Goal: Task Accomplishment & Management: Complete application form

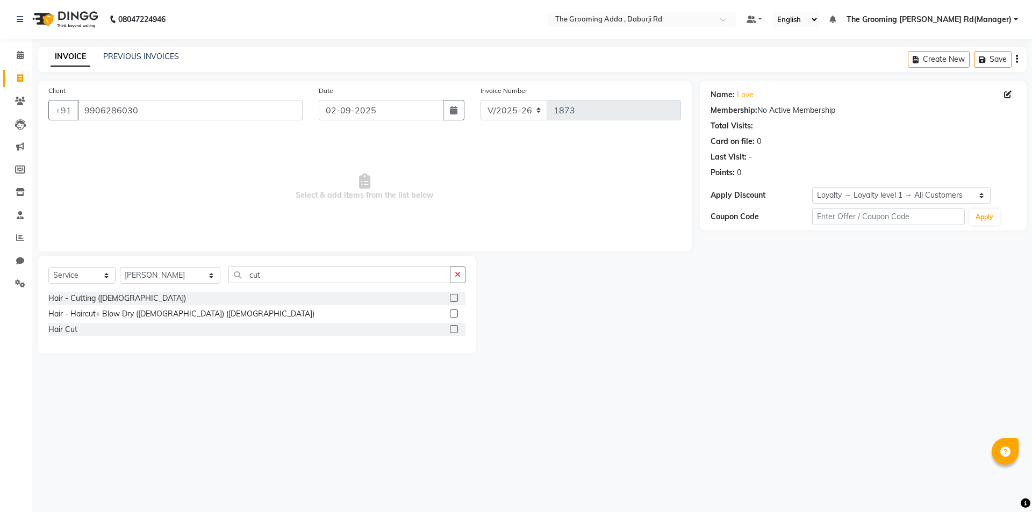
select select "8001"
select select "service"
select select "79351"
select select "1: Object"
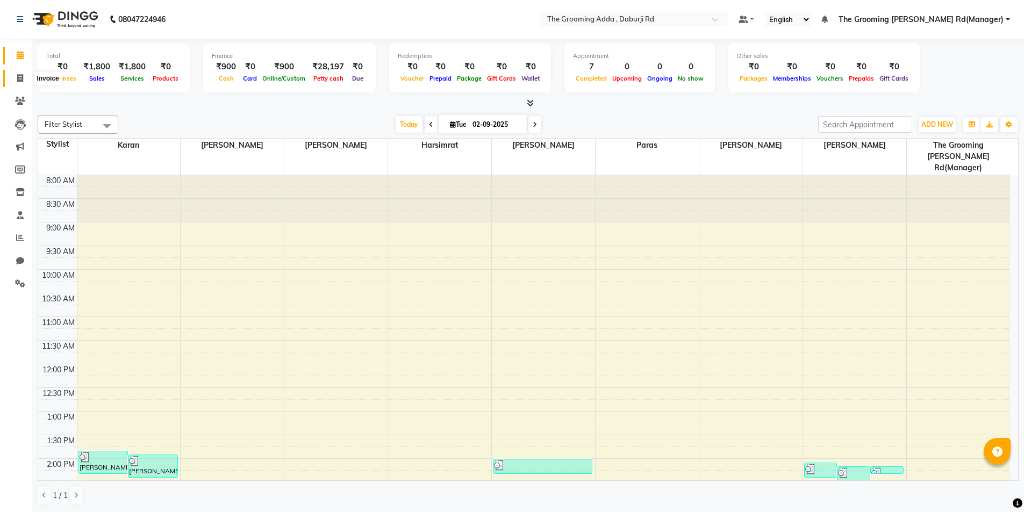
click at [12, 76] on span at bounding box center [20, 79] width 19 height 12
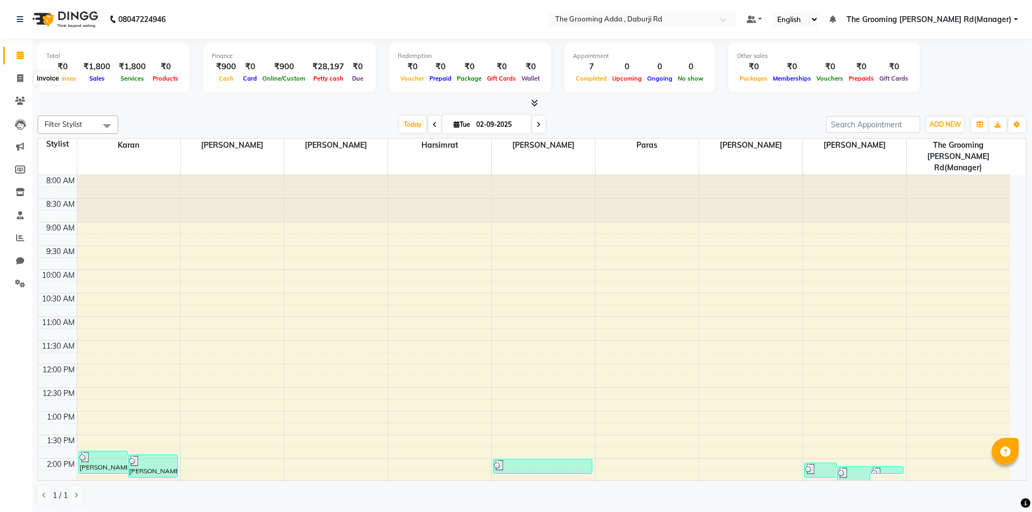
select select "service"
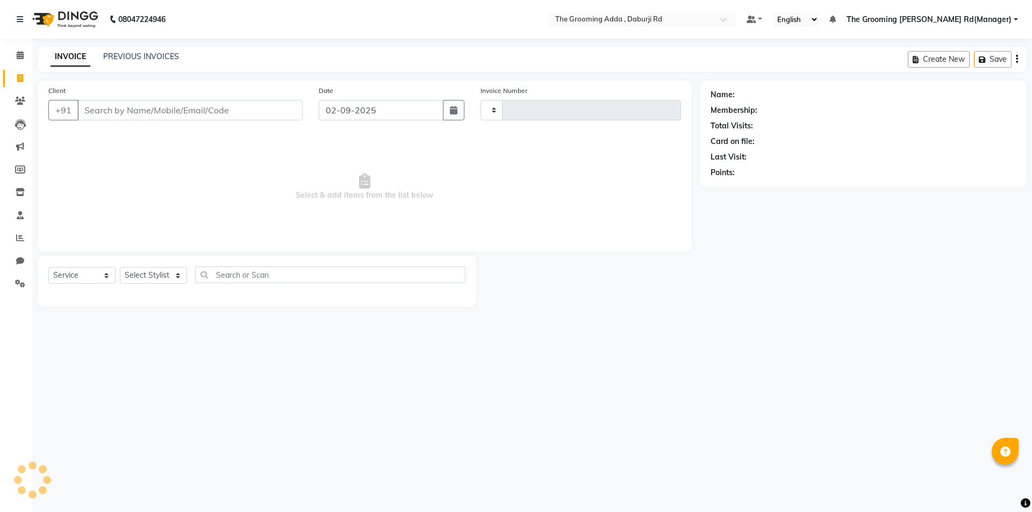
type input "1873"
select select "8001"
click at [89, 105] on input "Client" at bounding box center [189, 110] width 225 height 20
type input "9906286030"
select select "1: Object"
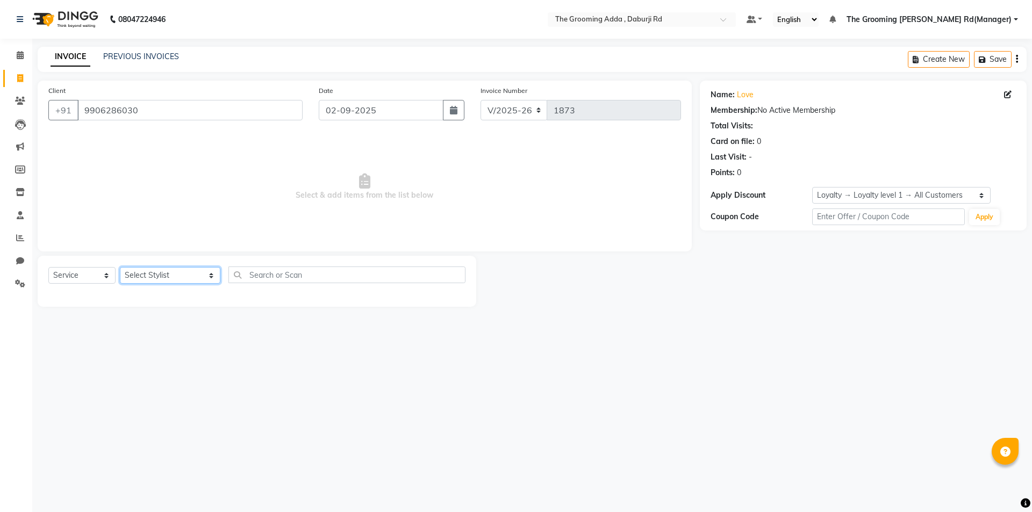
click at [139, 279] on select "Select Stylist [PERSON_NAME] [PERSON_NAME] [PERSON_NAME] [PERSON_NAME] [PERSON_…" at bounding box center [170, 275] width 100 height 17
select select "79351"
click at [120, 267] on select "Select Stylist [PERSON_NAME] [PERSON_NAME] [PERSON_NAME] [PERSON_NAME] [PERSON_…" at bounding box center [170, 275] width 100 height 17
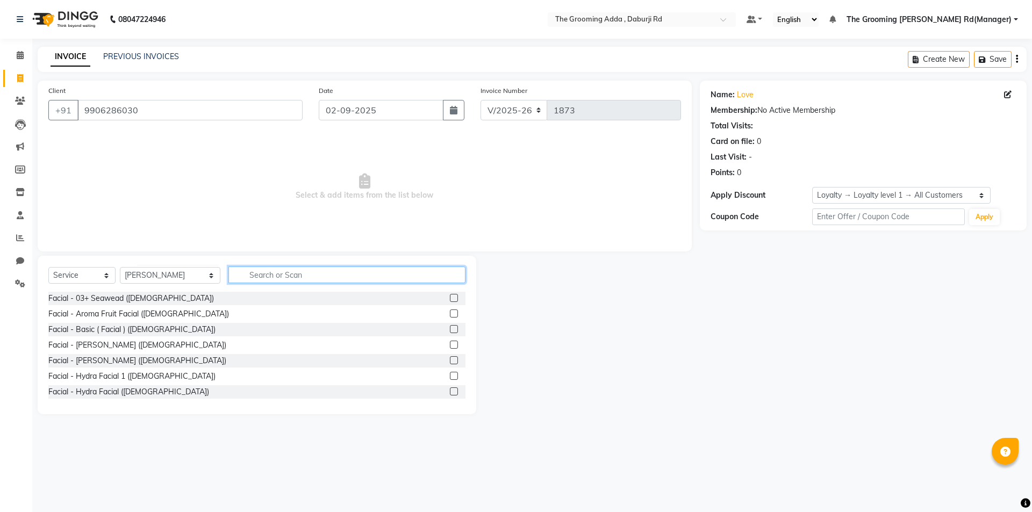
click at [282, 272] on input "text" at bounding box center [346, 275] width 237 height 17
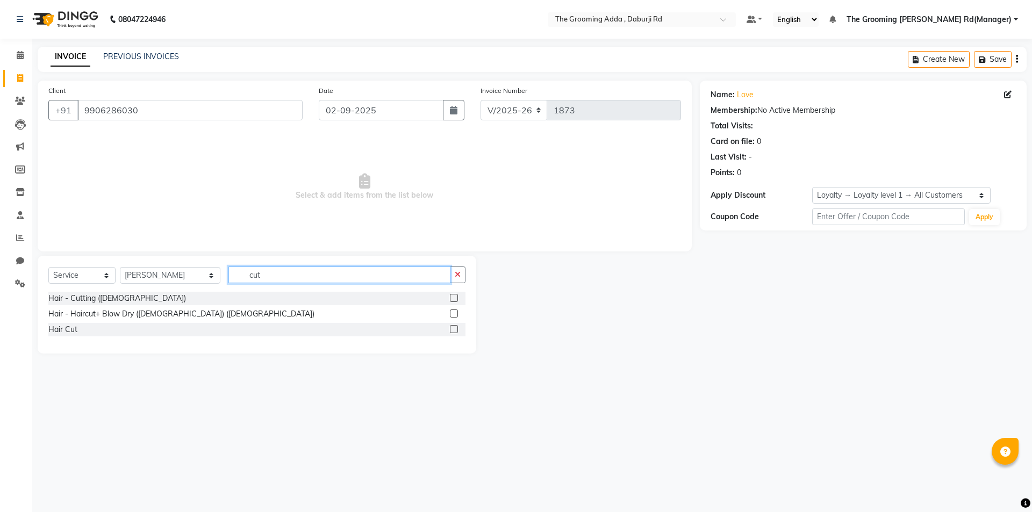
type input "cut"
click at [452, 296] on label at bounding box center [454, 298] width 8 height 8
click at [452, 296] on input "checkbox" at bounding box center [453, 298] width 7 height 7
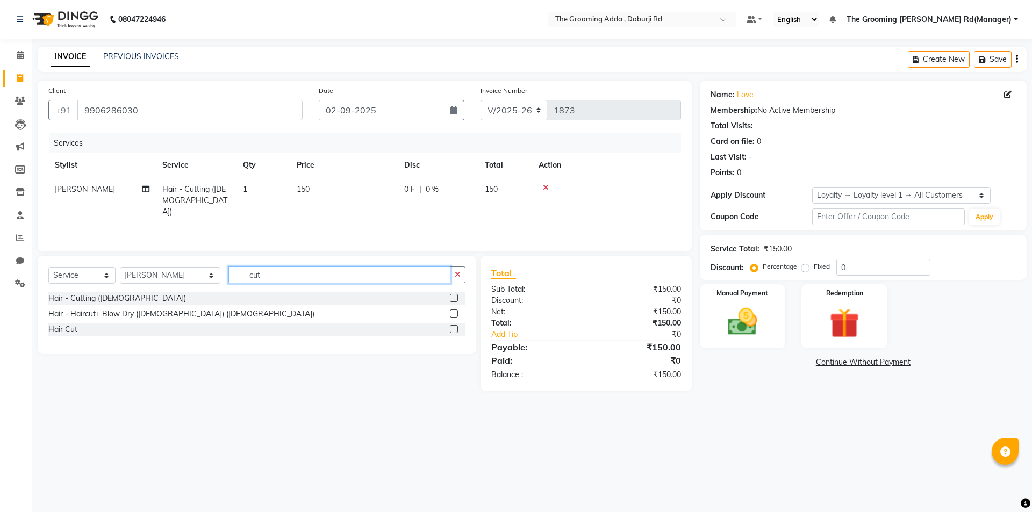
checkbox input "false"
drag, startPoint x: 299, startPoint y: 273, endPoint x: 183, endPoint y: 274, distance: 115.5
click at [183, 274] on div "Select Service Product Membership Package Voucher Prepaid Gift Card Select Styl…" at bounding box center [256, 279] width 417 height 25
type input "bea"
click at [255, 308] on div "Hair - [PERSON_NAME] Colour ([DEMOGRAPHIC_DATA])" at bounding box center [256, 313] width 417 height 13
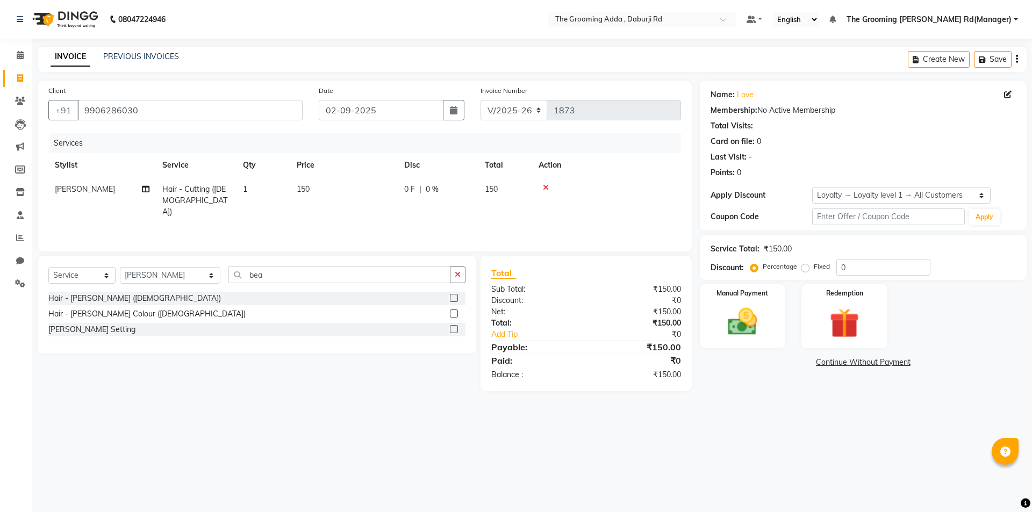
click at [452, 297] on label at bounding box center [454, 298] width 8 height 8
click at [452, 297] on input "checkbox" at bounding box center [453, 298] width 7 height 7
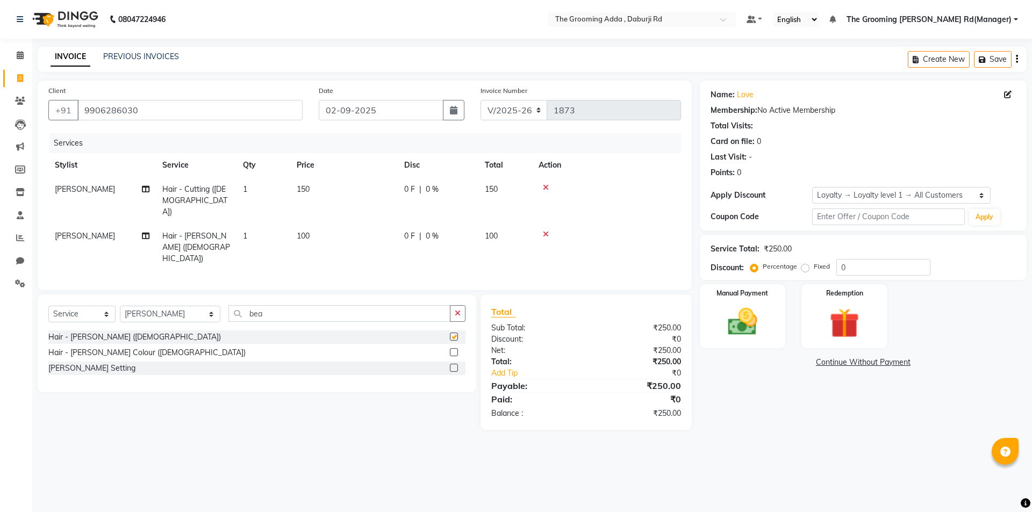
checkbox input "false"
drag, startPoint x: 144, startPoint y: 280, endPoint x: 146, endPoint y: 286, distance: 6.3
click at [144, 306] on select "Select Stylist [PERSON_NAME] [PERSON_NAME] [PERSON_NAME] [PERSON_NAME] [PERSON_…" at bounding box center [170, 314] width 100 height 17
select select "79344"
click at [120, 306] on select "Select Stylist [PERSON_NAME] [PERSON_NAME] [PERSON_NAME] [PERSON_NAME] [PERSON_…" at bounding box center [170, 314] width 100 height 17
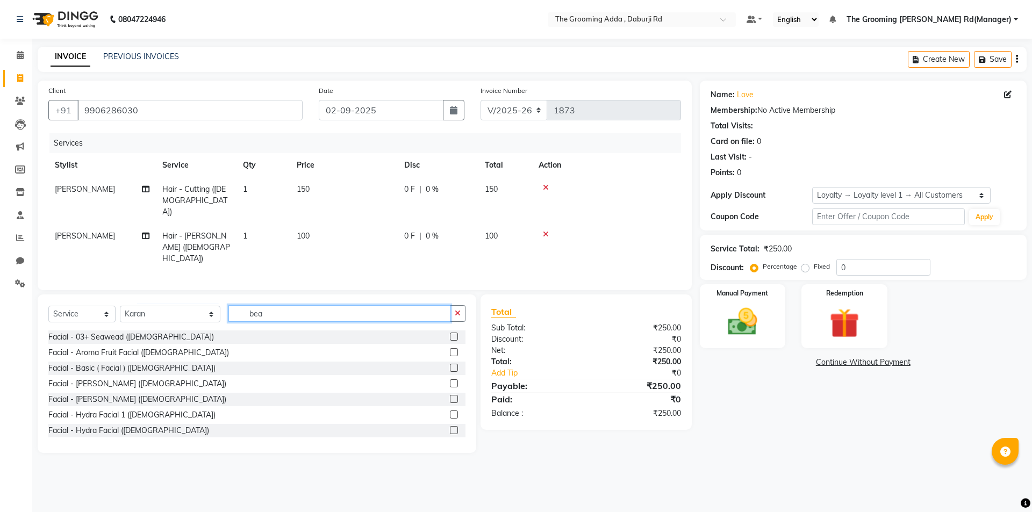
drag, startPoint x: 269, startPoint y: 286, endPoint x: 228, endPoint y: 291, distance: 41.7
click at [228, 305] on input "bea" at bounding box center [339, 313] width 222 height 17
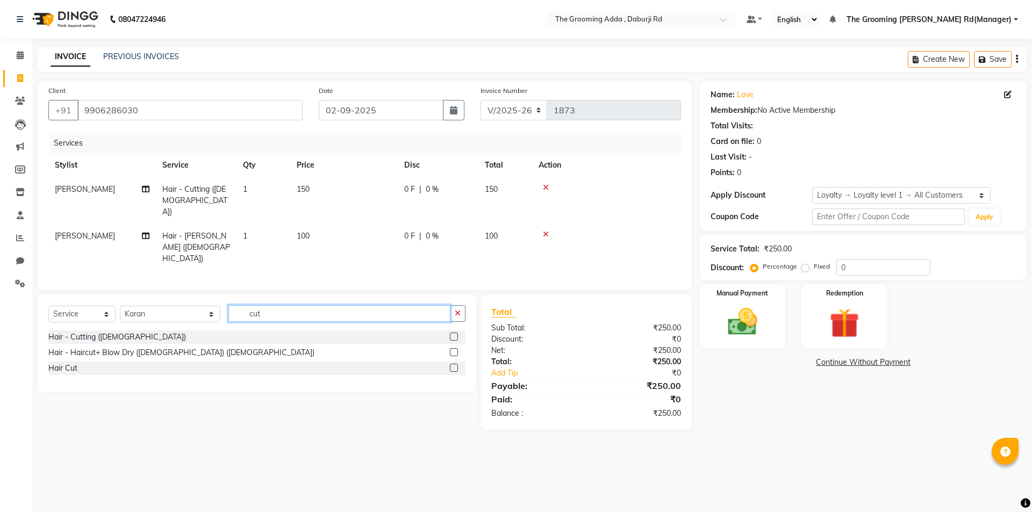
type input "cut"
click at [454, 333] on label at bounding box center [454, 337] width 8 height 8
click at [454, 334] on input "checkbox" at bounding box center [453, 337] width 7 height 7
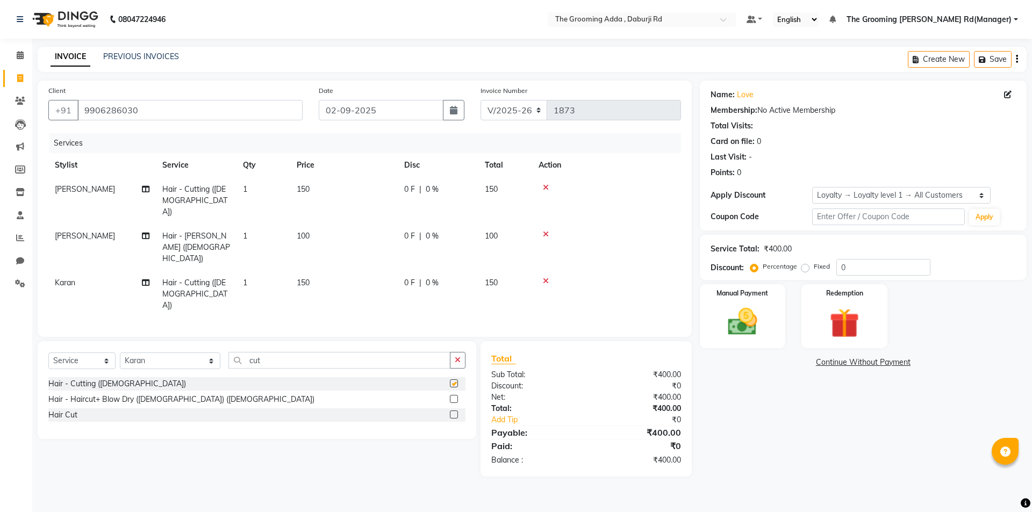
click at [287, 294] on div "Client [PHONE_NUMBER] Date [DATE] Invoice Number V/2025 V/[PHONE_NUMBER] Servic…" at bounding box center [365, 209] width 654 height 256
checkbox input "false"
drag, startPoint x: 284, startPoint y: 320, endPoint x: 232, endPoint y: 320, distance: 52.1
click at [232, 352] on input "cut" at bounding box center [339, 360] width 222 height 17
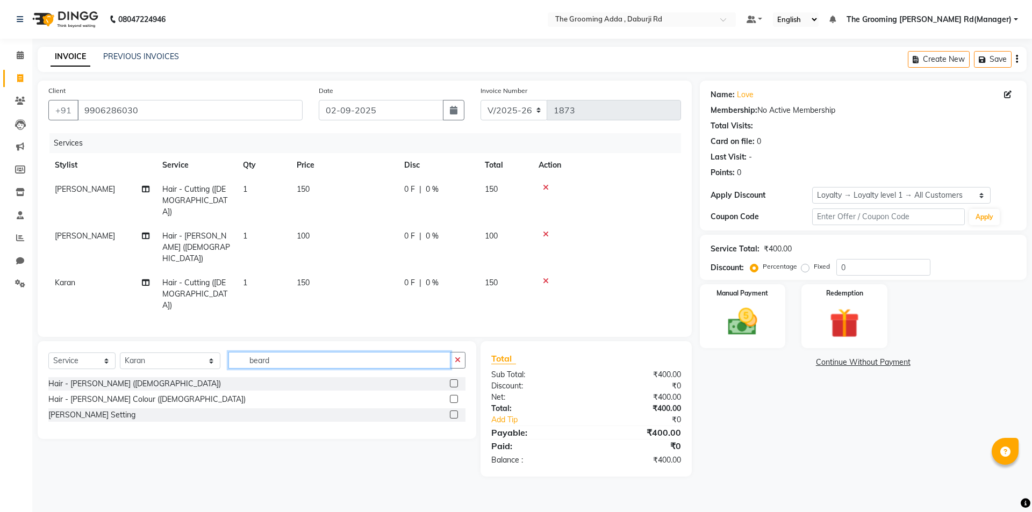
type input "beard"
click at [454, 379] on label at bounding box center [454, 383] width 8 height 8
click at [454, 380] on input "checkbox" at bounding box center [453, 383] width 7 height 7
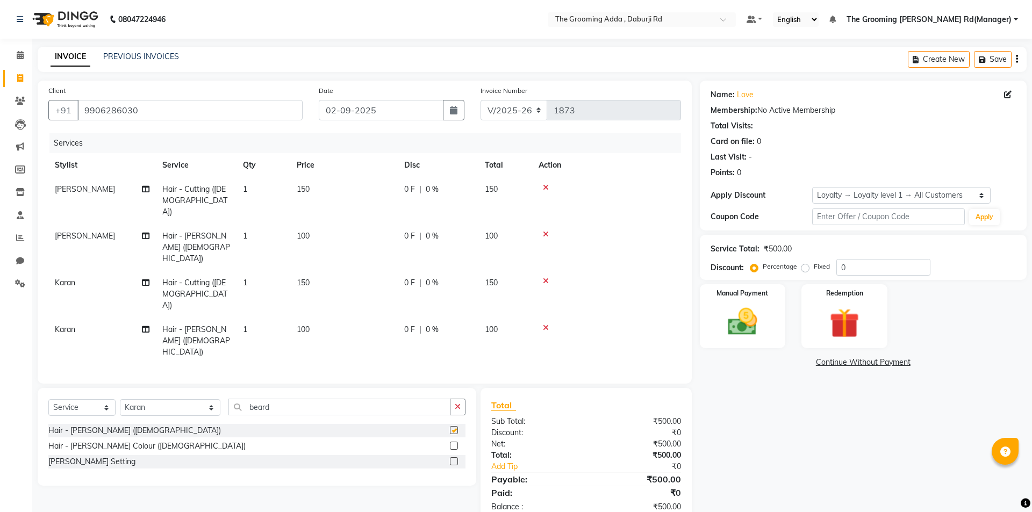
checkbox input "false"
drag, startPoint x: 318, startPoint y: 361, endPoint x: 220, endPoint y: 355, distance: 97.9
click at [220, 399] on div "Select Service Product Membership Package Voucher Prepaid Gift Card Select Styl…" at bounding box center [256, 411] width 417 height 25
drag, startPoint x: 279, startPoint y: 350, endPoint x: 221, endPoint y: 350, distance: 58.0
click at [221, 399] on div "Select Service Product Membership Package Voucher Prepaid Gift Card Select Styl…" at bounding box center [256, 411] width 417 height 25
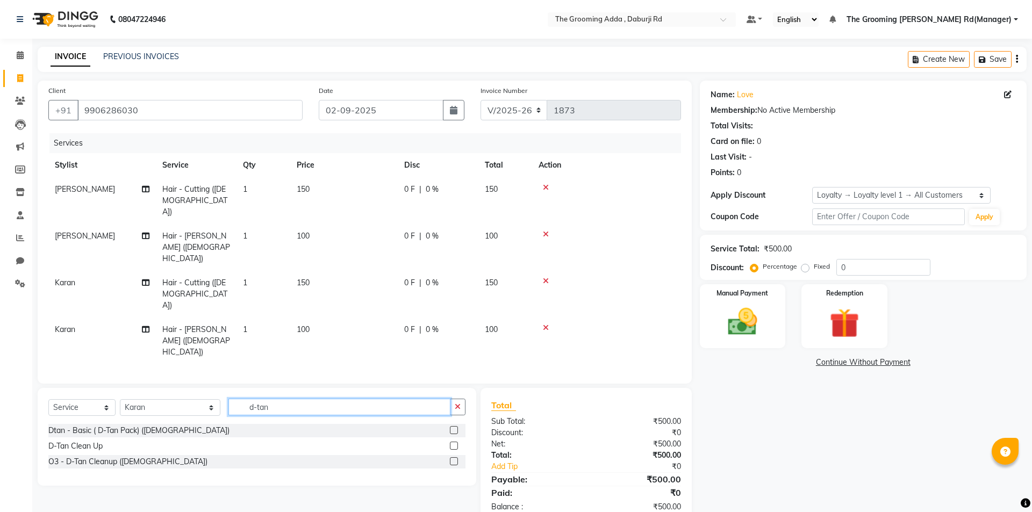
type input "d-tan"
click at [457, 426] on label at bounding box center [454, 430] width 8 height 8
click at [457, 427] on input "checkbox" at bounding box center [453, 430] width 7 height 7
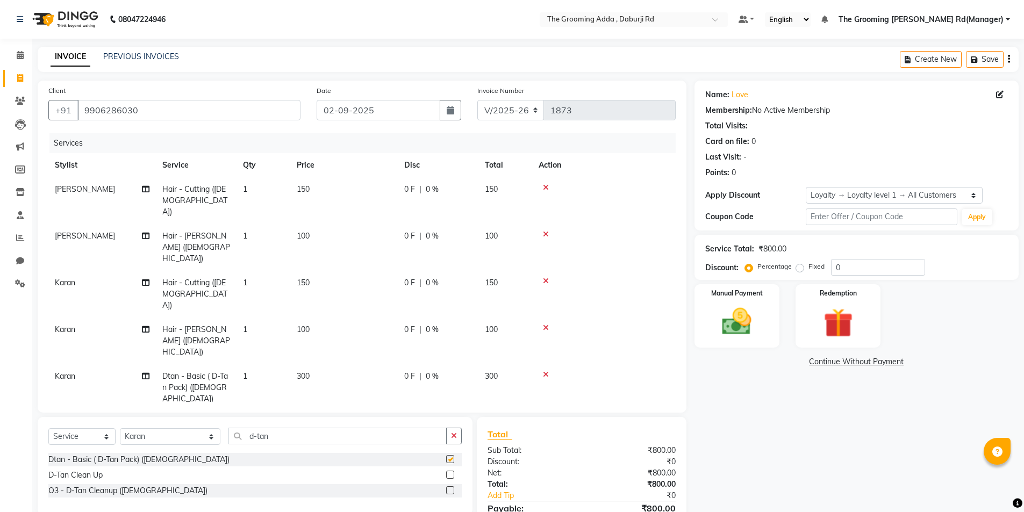
checkbox input "false"
drag, startPoint x: 307, startPoint y: 389, endPoint x: 204, endPoint y: 389, distance: 103.2
click at [204, 428] on div "Select Service Product Membership Package Voucher Prepaid Gift Card Select Styl…" at bounding box center [254, 440] width 413 height 25
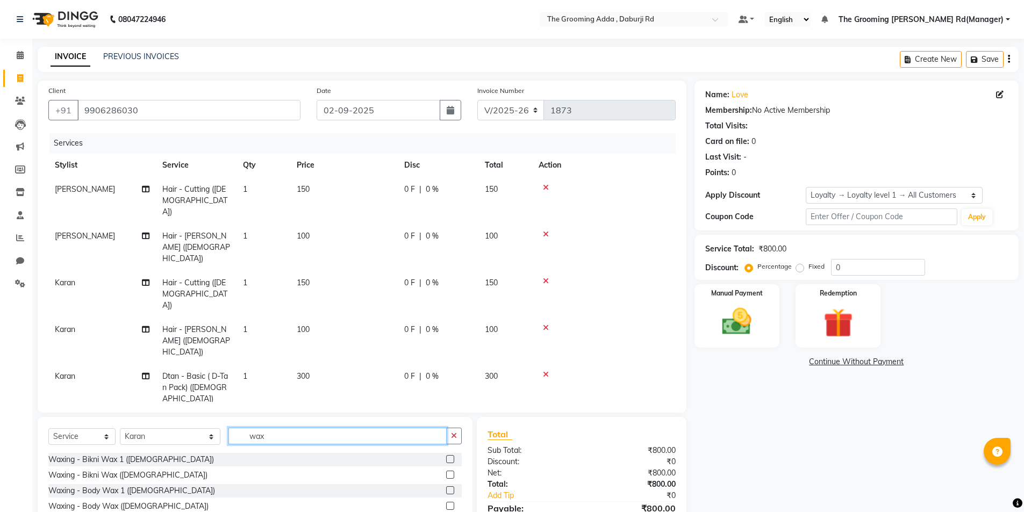
type input "wax"
click at [446, 512] on label at bounding box center [450, 521] width 8 height 8
click at [446, 512] on input "checkbox" at bounding box center [449, 522] width 7 height 7
checkbox input "false"
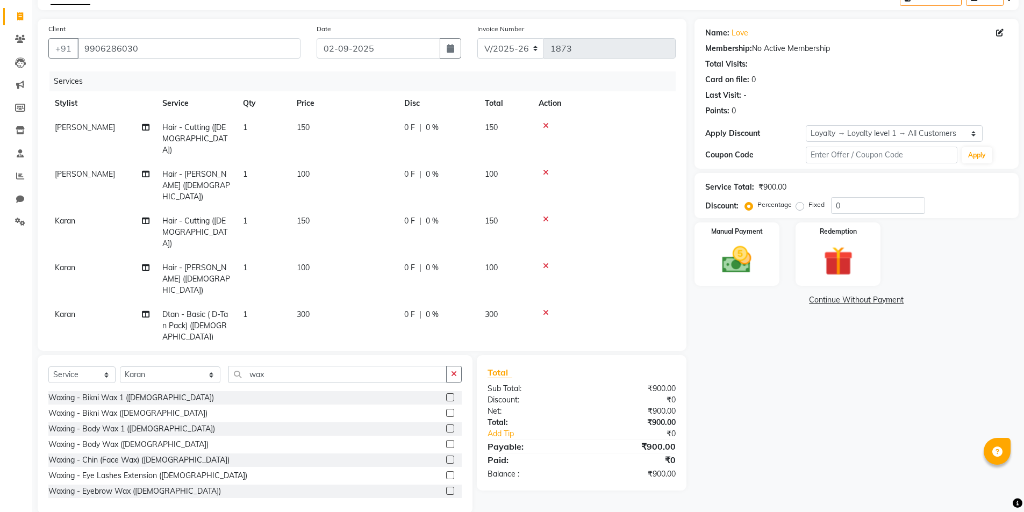
click at [313, 303] on td "300" at bounding box center [343, 326] width 107 height 47
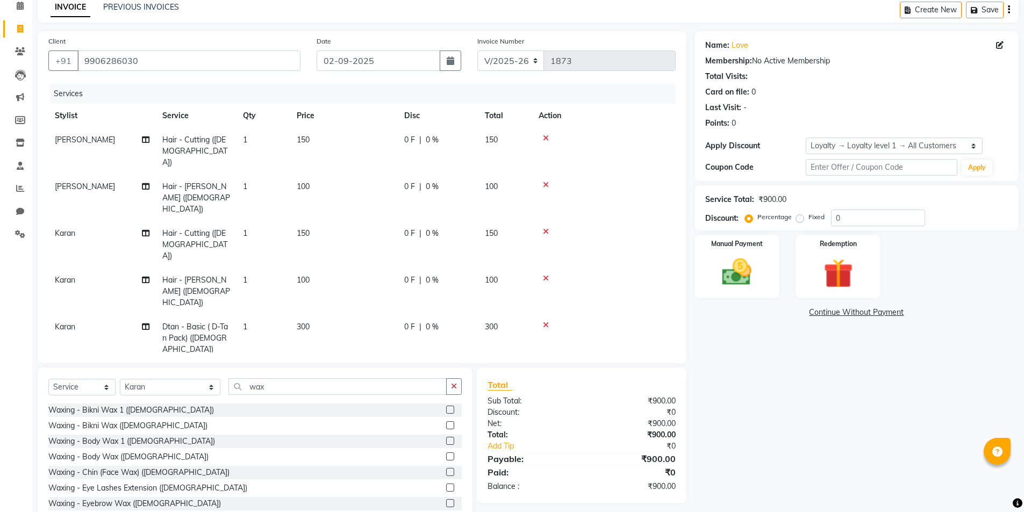
select select "79344"
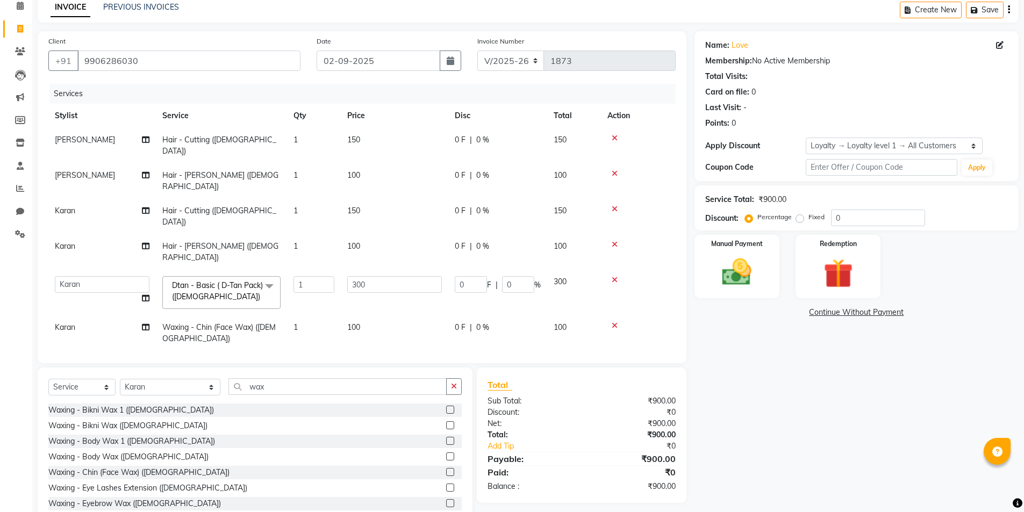
click at [313, 270] on td "1" at bounding box center [314, 293] width 54 height 46
drag, startPoint x: 366, startPoint y: 238, endPoint x: 336, endPoint y: 242, distance: 30.5
click at [336, 270] on tr "[PERSON_NAME] [PERSON_NAME] [PERSON_NAME] [PERSON_NAME] [PERSON_NAME] [PERSON_N…" at bounding box center [361, 293] width 627 height 46
type input "250"
click at [794, 393] on div "Name: Love Membership: No Active Membership Total Visits: Card on file: 0 Last …" at bounding box center [860, 278] width 332 height 495
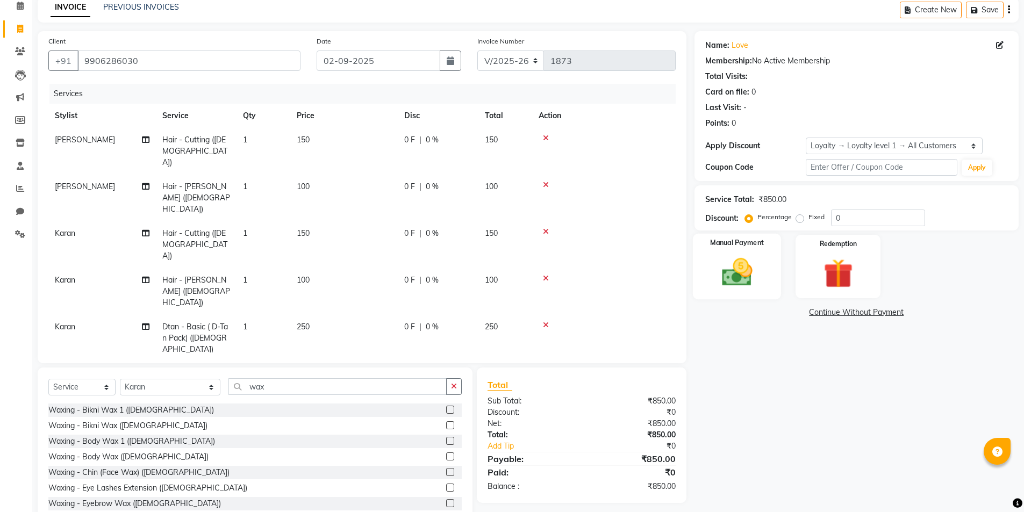
click at [752, 262] on img at bounding box center [736, 272] width 49 height 35
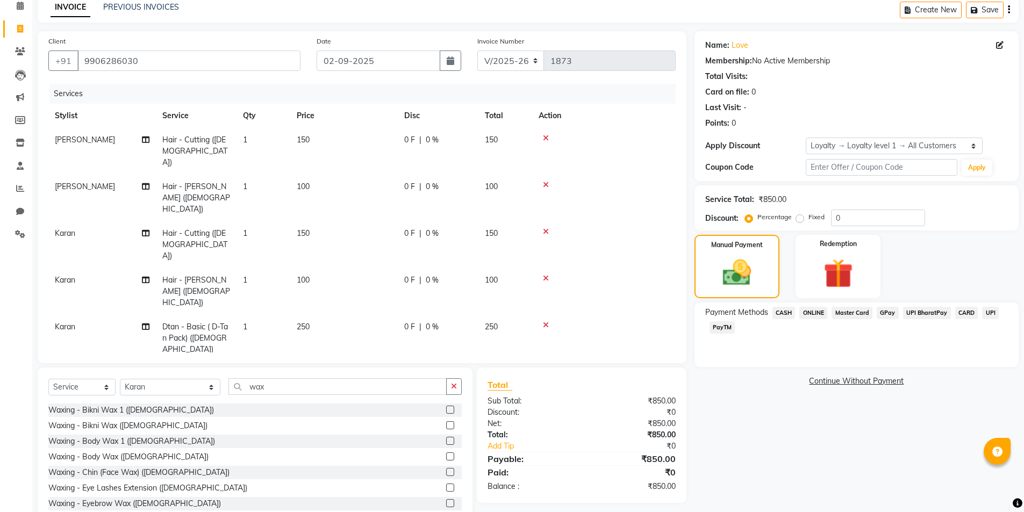
click at [808, 312] on span "ONLINE" at bounding box center [813, 313] width 28 height 12
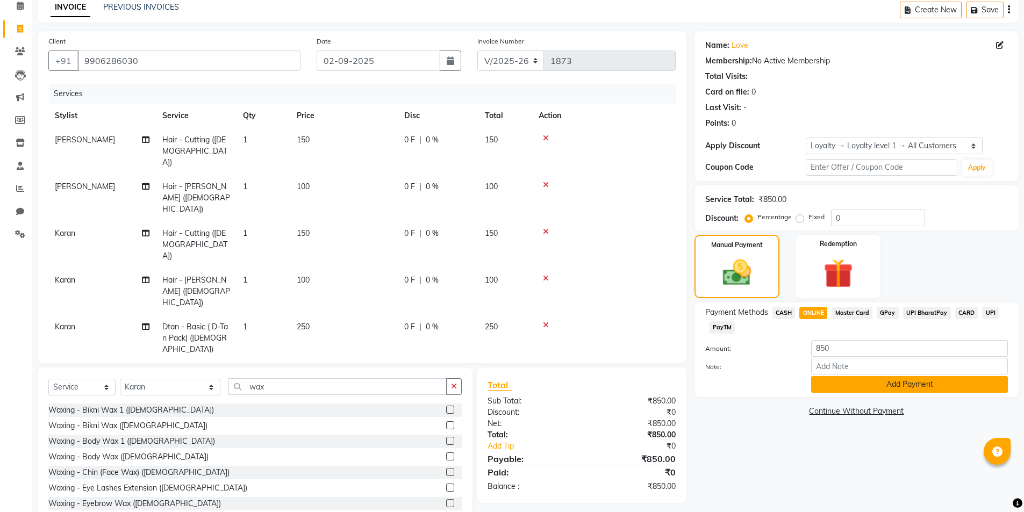
click at [839, 390] on button "Add Payment" at bounding box center [909, 384] width 197 height 17
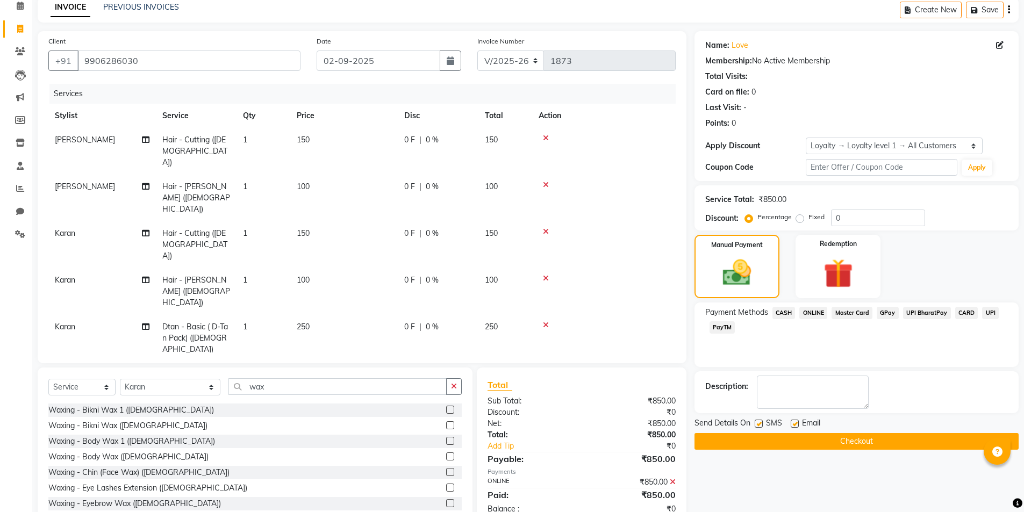
click at [790, 422] on label at bounding box center [794, 424] width 8 height 8
click at [790, 422] on input "checkbox" at bounding box center [793, 424] width 7 height 7
checkbox input "false"
click at [781, 437] on button "Checkout" at bounding box center [856, 441] width 324 height 17
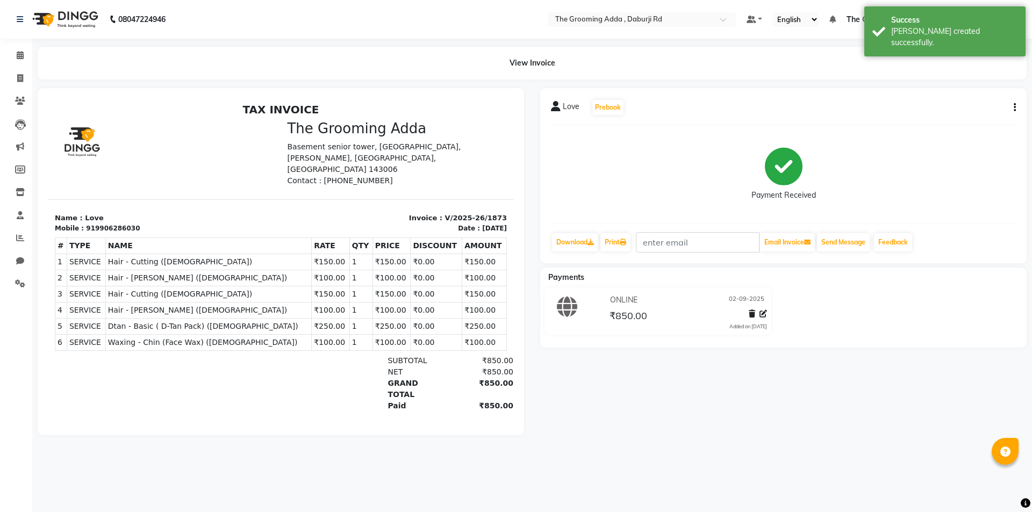
select select "service"
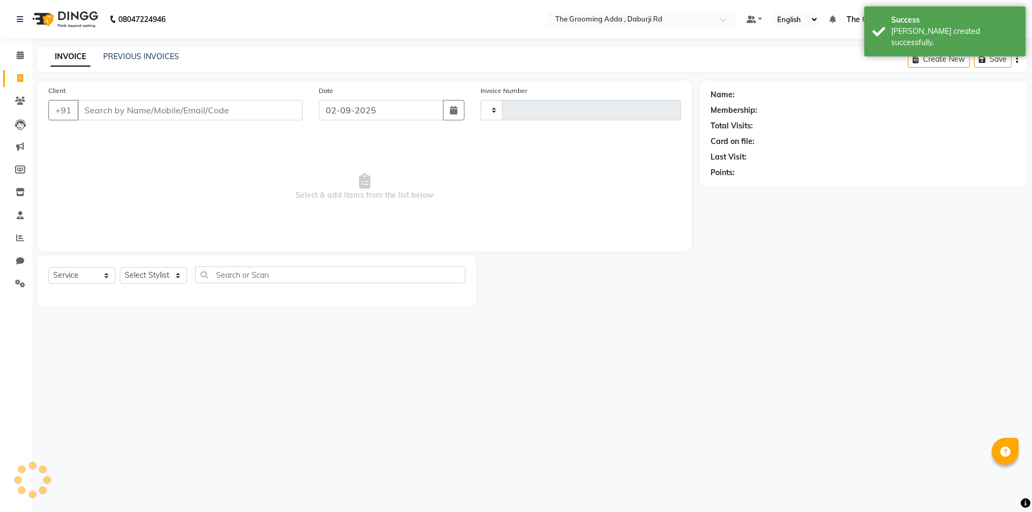
type input "1874"
select select "8001"
click at [100, 119] on input "Client" at bounding box center [189, 110] width 225 height 20
paste input "9501799199"
type input "9501799199"
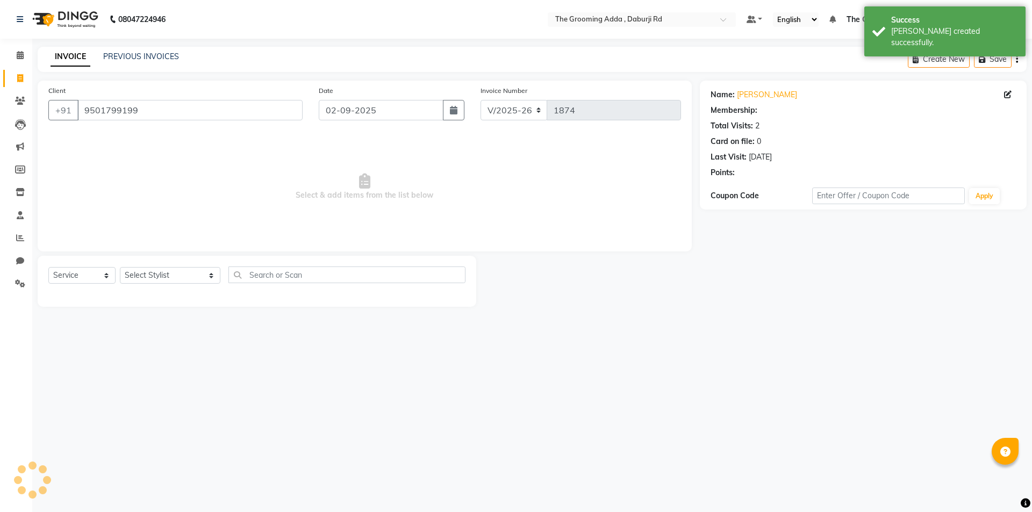
select select "1: Object"
click at [139, 276] on select "Select Stylist [PERSON_NAME] [PERSON_NAME] [PERSON_NAME] [PERSON_NAME] [PERSON_…" at bounding box center [170, 275] width 100 height 17
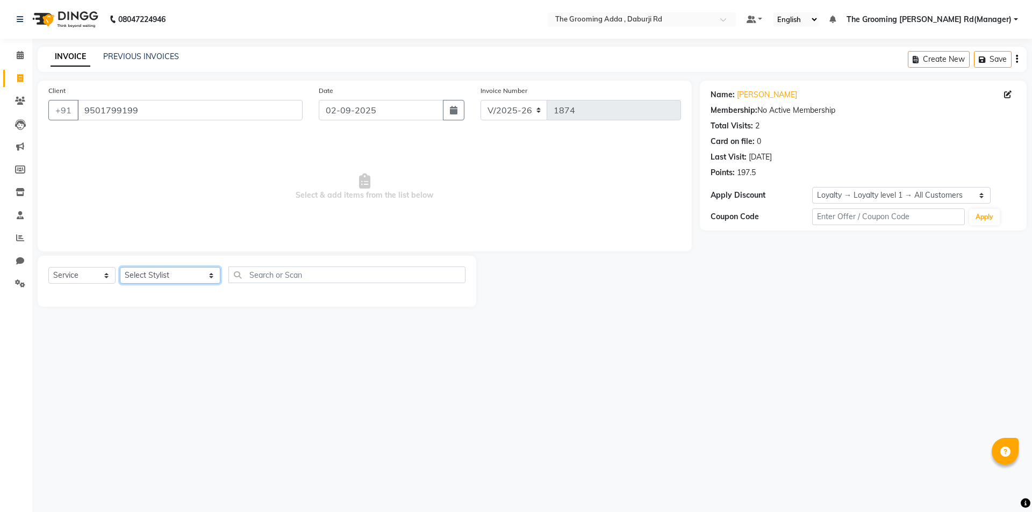
select select "79349"
click at [120, 267] on select "Select Stylist [PERSON_NAME] [PERSON_NAME] [PERSON_NAME] [PERSON_NAME] [PERSON_…" at bounding box center [170, 275] width 100 height 17
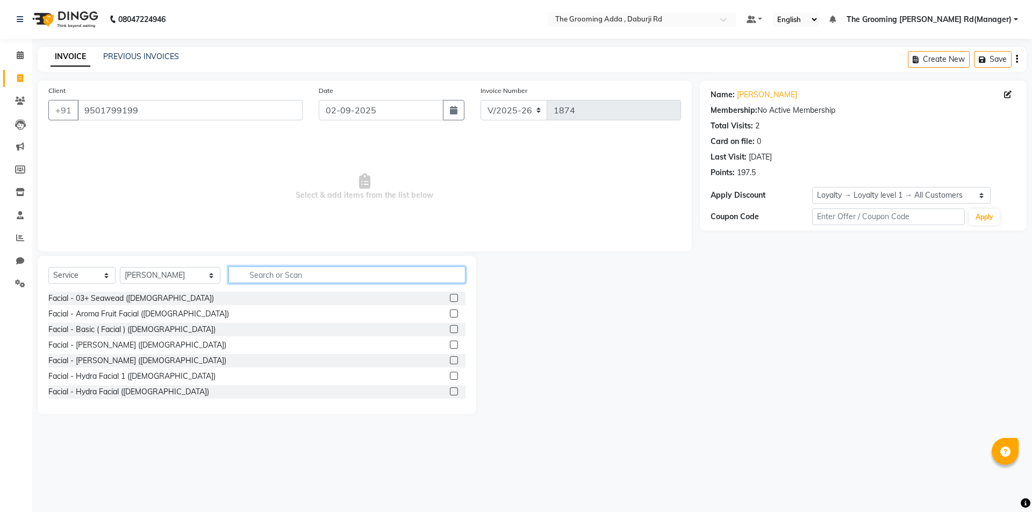
click at [251, 279] on input "text" at bounding box center [346, 275] width 237 height 17
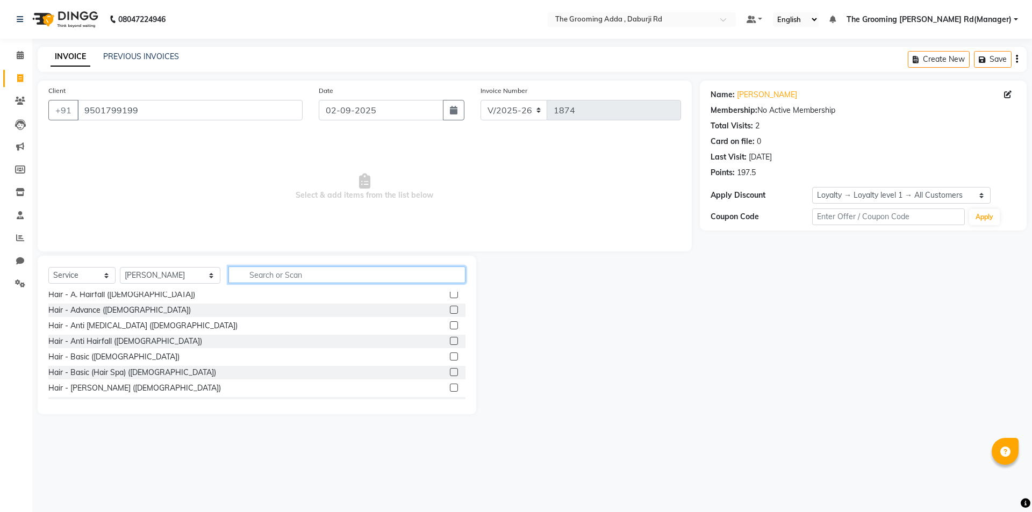
scroll to position [107, 0]
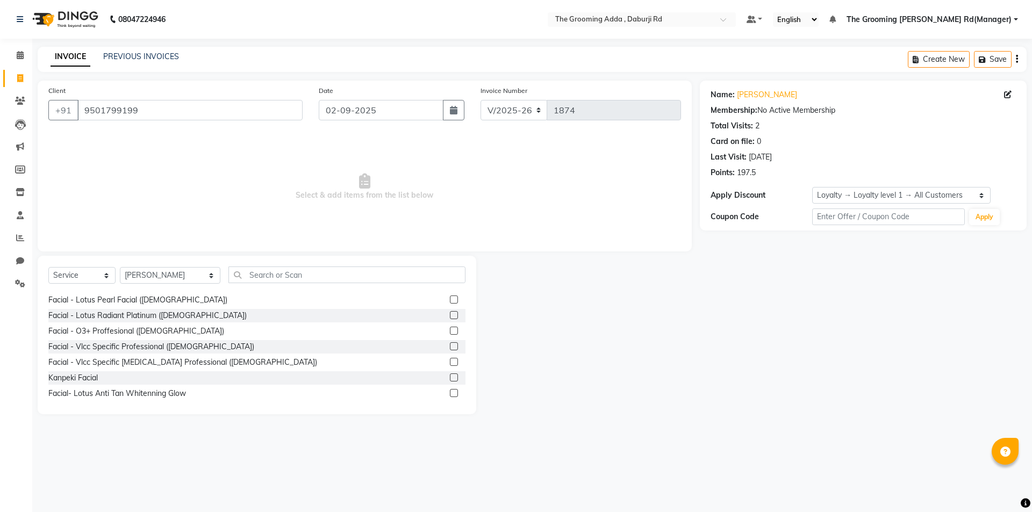
click at [450, 330] on label at bounding box center [454, 331] width 8 height 8
click at [450, 330] on input "checkbox" at bounding box center [453, 331] width 7 height 7
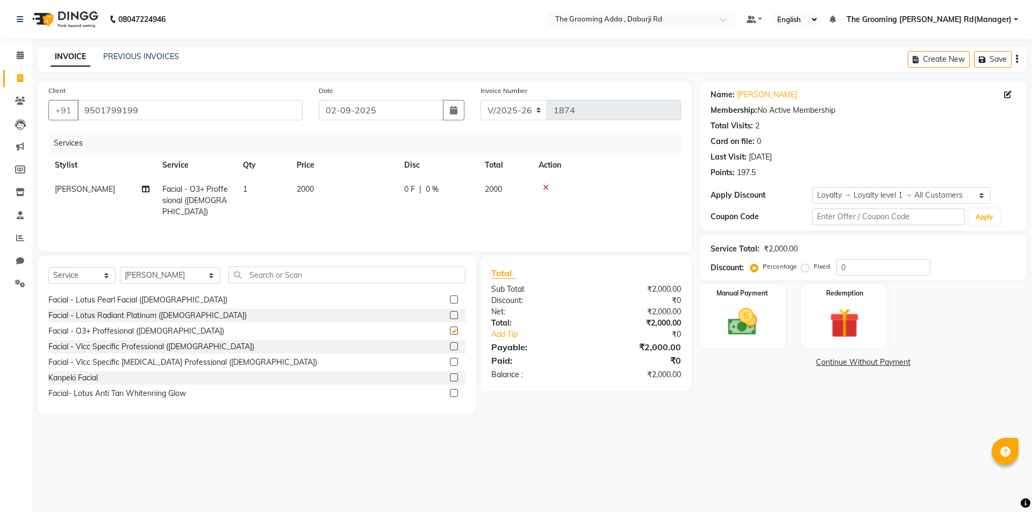
checkbox input "false"
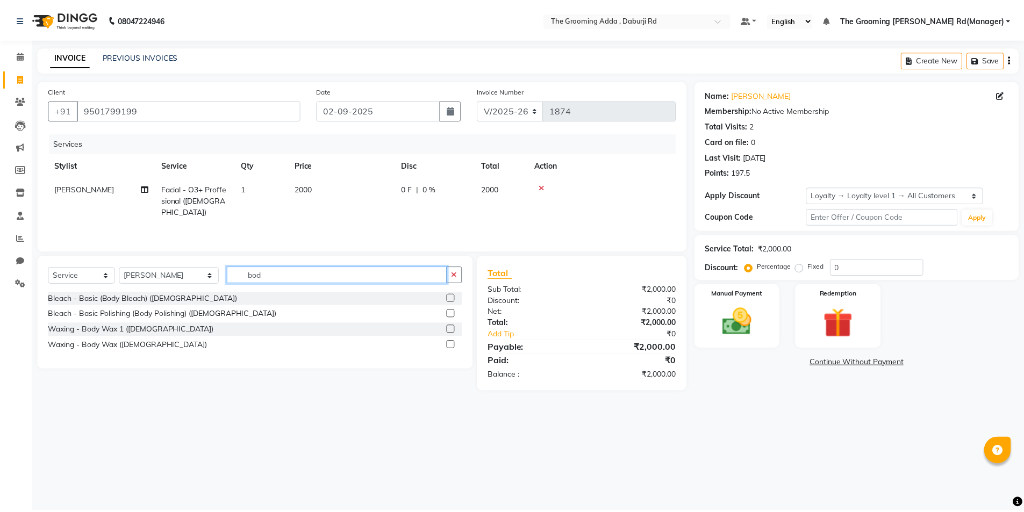
scroll to position [0, 0]
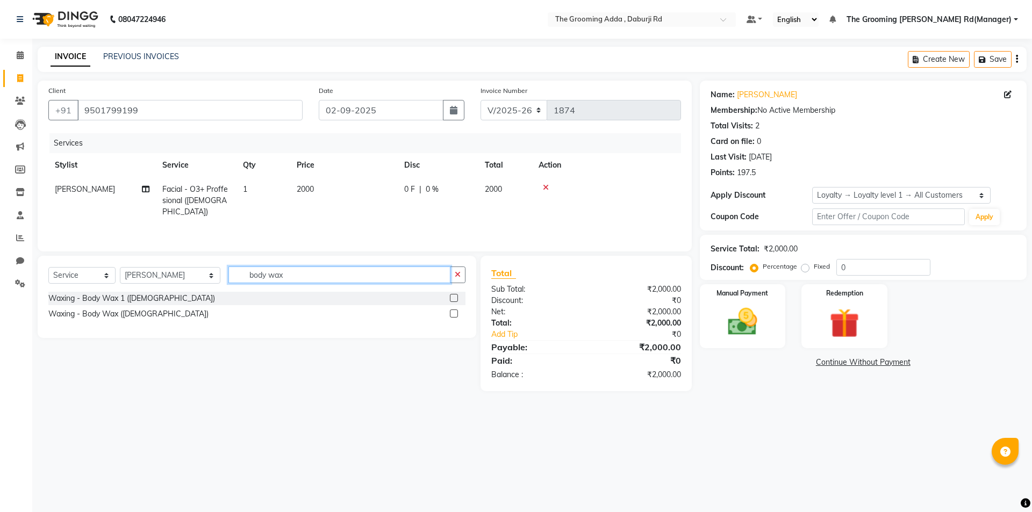
drag, startPoint x: 311, startPoint y: 278, endPoint x: 317, endPoint y: 273, distance: 7.2
click at [314, 275] on input "body wax" at bounding box center [339, 275] width 222 height 17
type input "body wax"
click at [454, 314] on label at bounding box center [454, 314] width 8 height 8
click at [454, 314] on input "checkbox" at bounding box center [453, 314] width 7 height 7
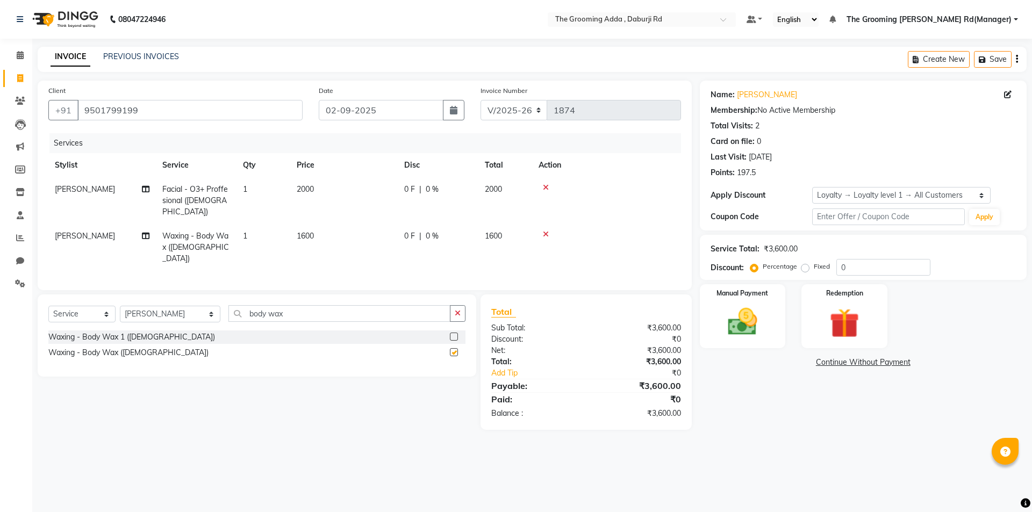
checkbox input "false"
drag, startPoint x: 306, startPoint y: 295, endPoint x: 211, endPoint y: 291, distance: 95.7
click at [211, 305] on div "Select Service Product Membership Package Voucher Prepaid Gift Card Select Styl…" at bounding box center [256, 317] width 417 height 25
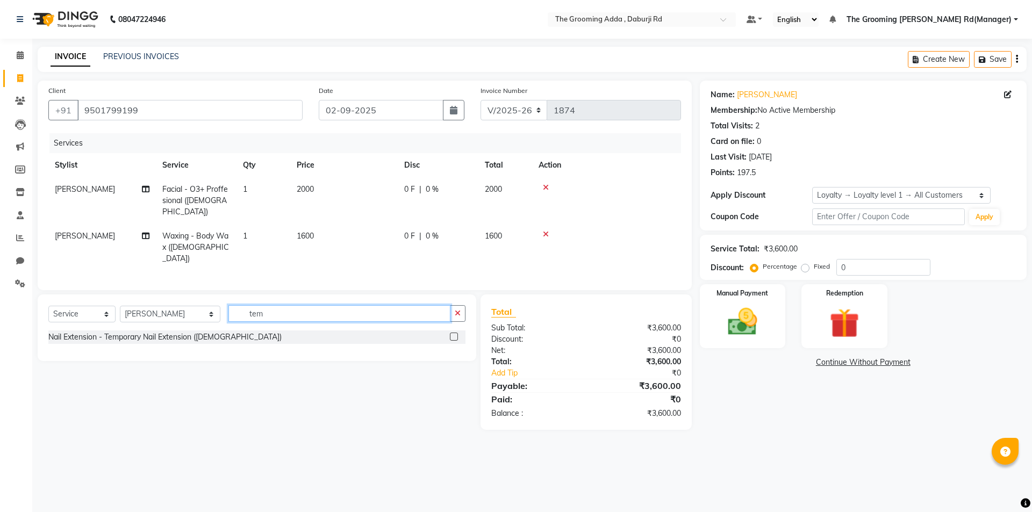
type input "tem"
click at [182, 306] on select "Select Stylist [PERSON_NAME] [PERSON_NAME] [PERSON_NAME] [PERSON_NAME] [PERSON_…" at bounding box center [170, 314] width 100 height 17
select select "79350"
click at [120, 306] on select "Select Stylist [PERSON_NAME] [PERSON_NAME] [PERSON_NAME] [PERSON_NAME] [PERSON_…" at bounding box center [170, 314] width 100 height 17
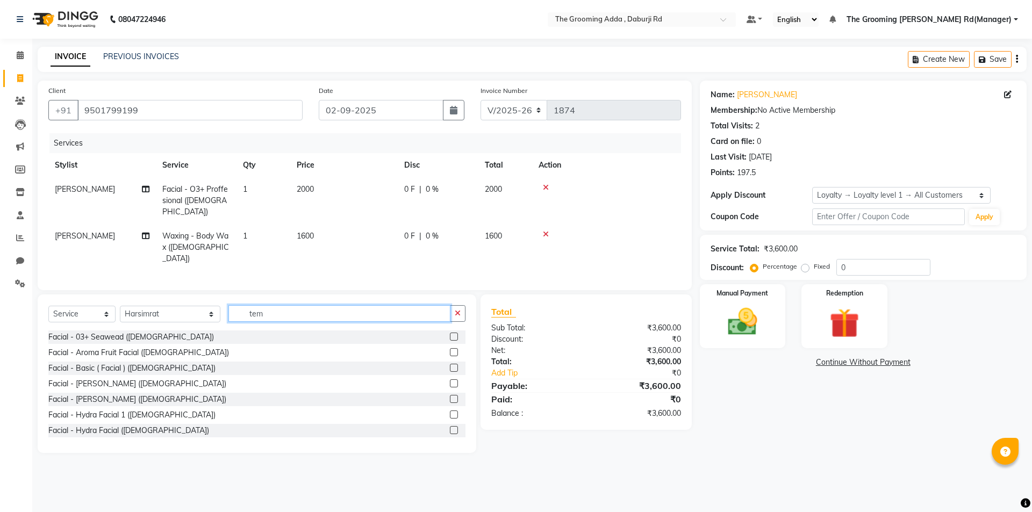
click at [276, 305] on input "tem" at bounding box center [339, 313] width 222 height 17
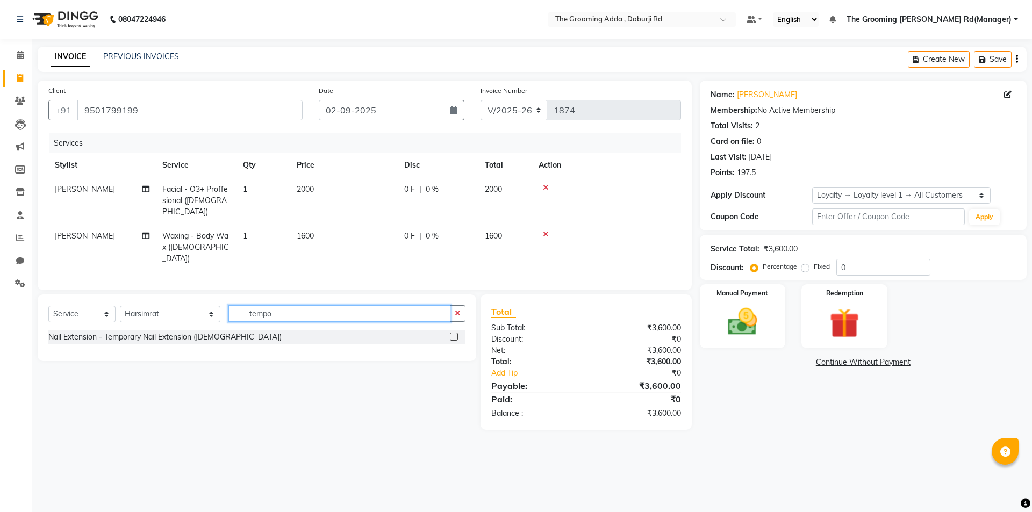
type input "tempo"
click at [451, 333] on label at bounding box center [454, 337] width 8 height 8
click at [451, 334] on input "checkbox" at bounding box center [453, 337] width 7 height 7
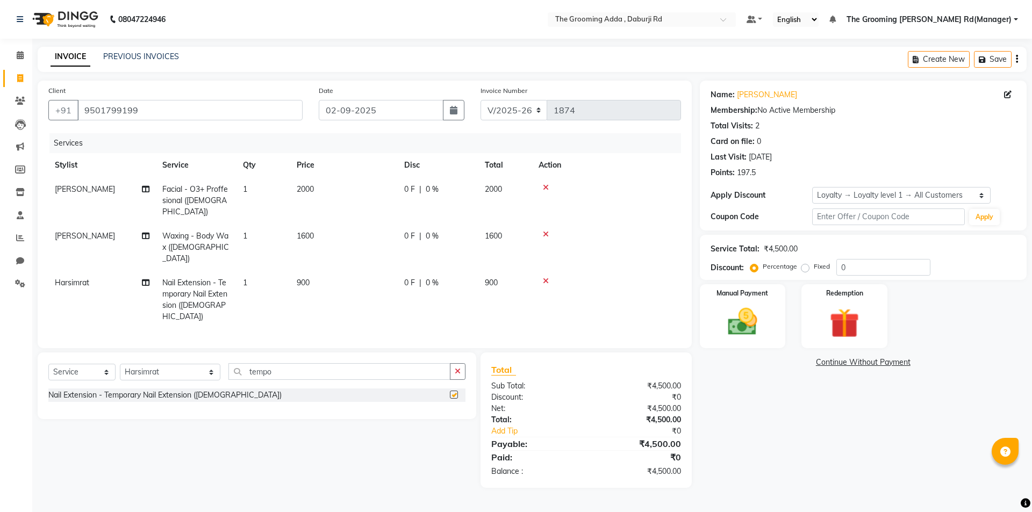
checkbox input "false"
drag, startPoint x: 329, startPoint y: 348, endPoint x: 227, endPoint y: 355, distance: 101.8
click at [227, 363] on div "Select Service Product Membership Package Voucher Prepaid Gift Card Select Styl…" at bounding box center [256, 375] width 417 height 25
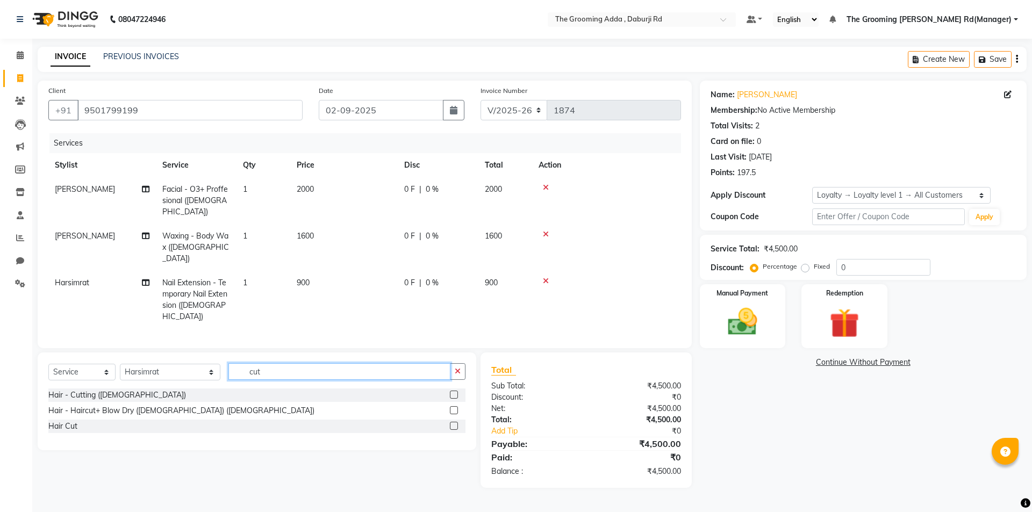
type input "cut"
click at [174, 364] on select "Select Stylist [PERSON_NAME] [PERSON_NAME] [PERSON_NAME] [PERSON_NAME] [PERSON_…" at bounding box center [170, 372] width 100 height 17
select select "79351"
click at [120, 364] on select "Select Stylist [PERSON_NAME] [PERSON_NAME] [PERSON_NAME] [PERSON_NAME] [PERSON_…" at bounding box center [170, 372] width 100 height 17
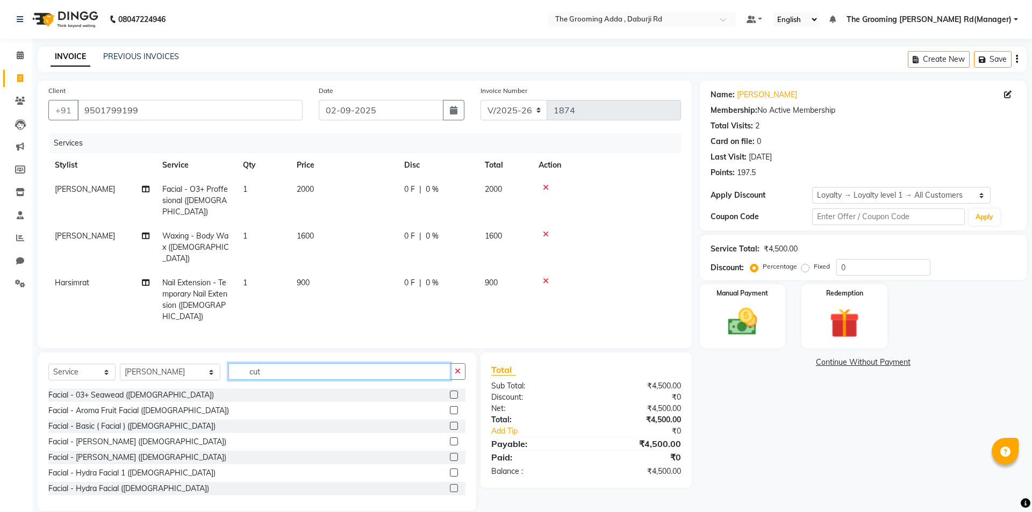
click at [264, 363] on input "cut" at bounding box center [339, 371] width 222 height 17
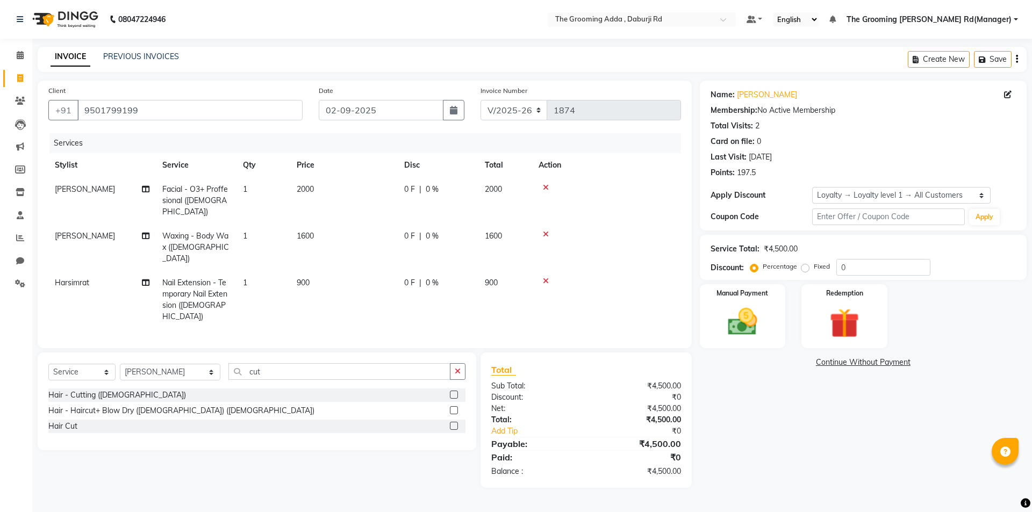
click at [452, 391] on label at bounding box center [454, 395] width 8 height 8
click at [452, 392] on input "checkbox" at bounding box center [453, 395] width 7 height 7
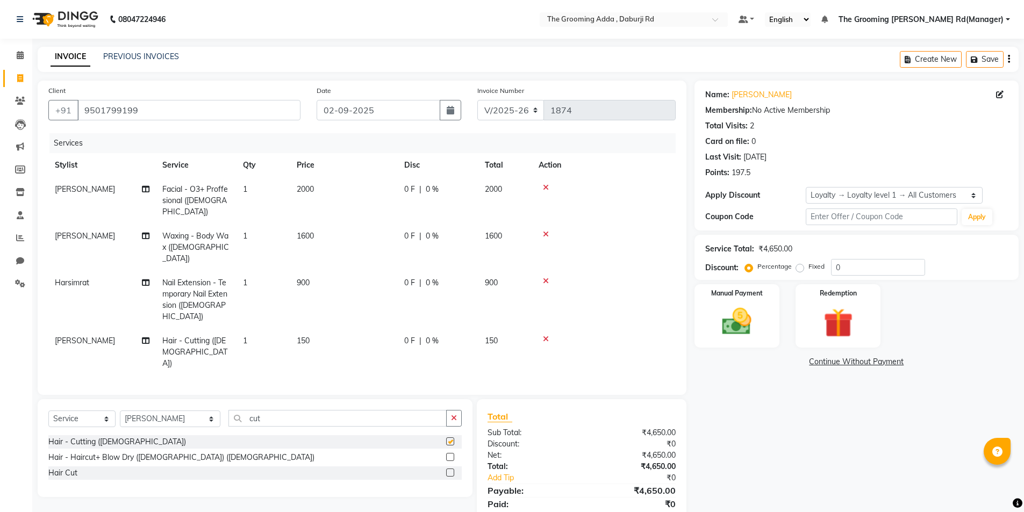
checkbox input "false"
drag, startPoint x: 286, startPoint y: 382, endPoint x: 207, endPoint y: 388, distance: 78.7
click at [207, 410] on div "Select Service Product Membership Package Voucher Prepaid Gift Card Select Styl…" at bounding box center [254, 422] width 413 height 25
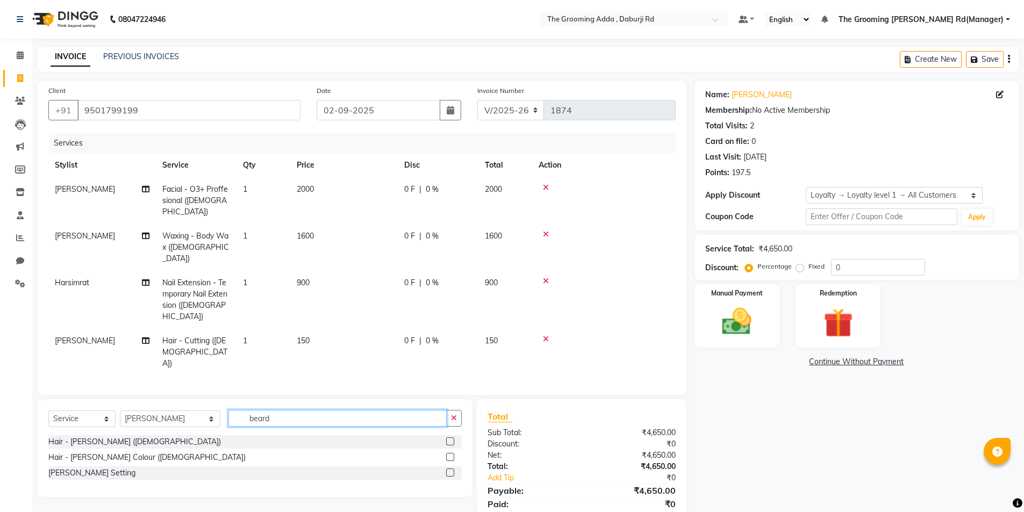
type input "beard"
click at [451, 437] on label at bounding box center [450, 441] width 8 height 8
click at [451, 438] on input "checkbox" at bounding box center [449, 441] width 7 height 7
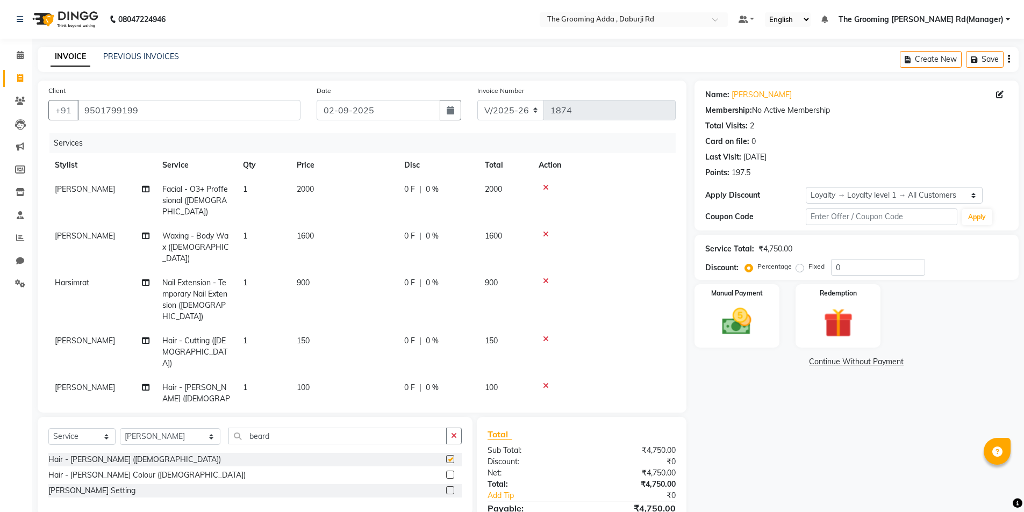
checkbox input "false"
drag, startPoint x: 343, startPoint y: 405, endPoint x: 210, endPoint y: 421, distance: 134.2
click at [210, 428] on div "Select Service Product Membership Package Voucher Prepaid Gift Card Select Styl…" at bounding box center [254, 440] width 413 height 25
type input "d-tan"
click at [448, 455] on label at bounding box center [450, 459] width 8 height 8
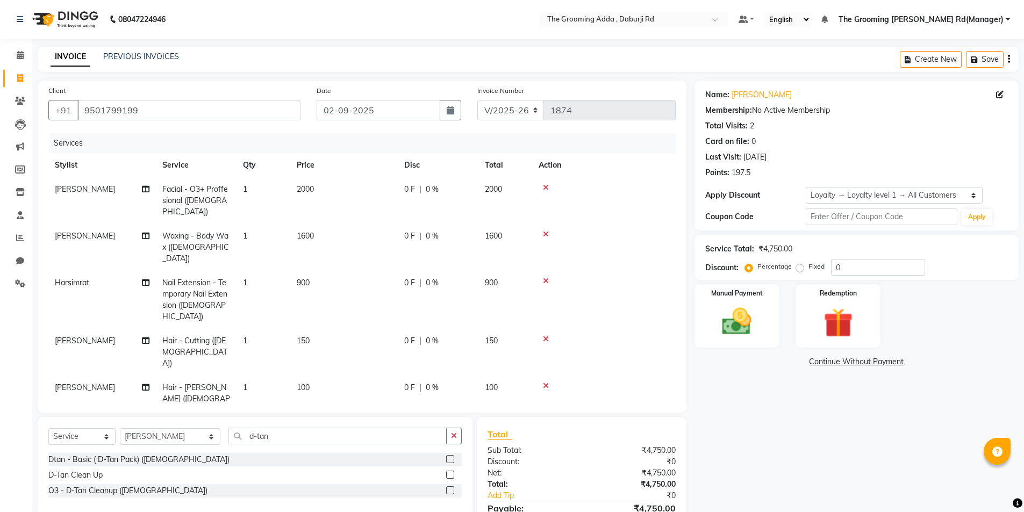
click at [448, 456] on input "checkbox" at bounding box center [449, 459] width 7 height 7
checkbox input "false"
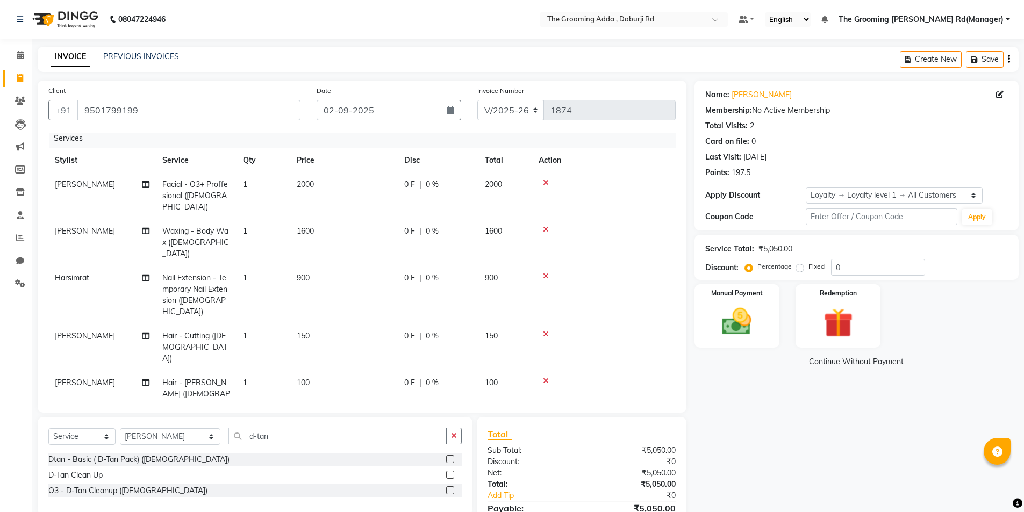
click at [337, 418] on td "300" at bounding box center [343, 441] width 107 height 47
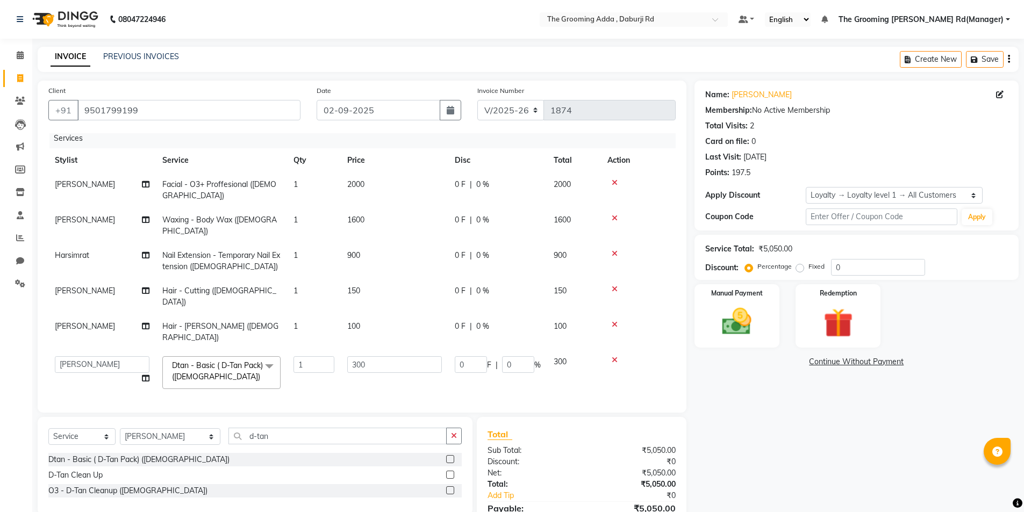
scroll to position [0, 0]
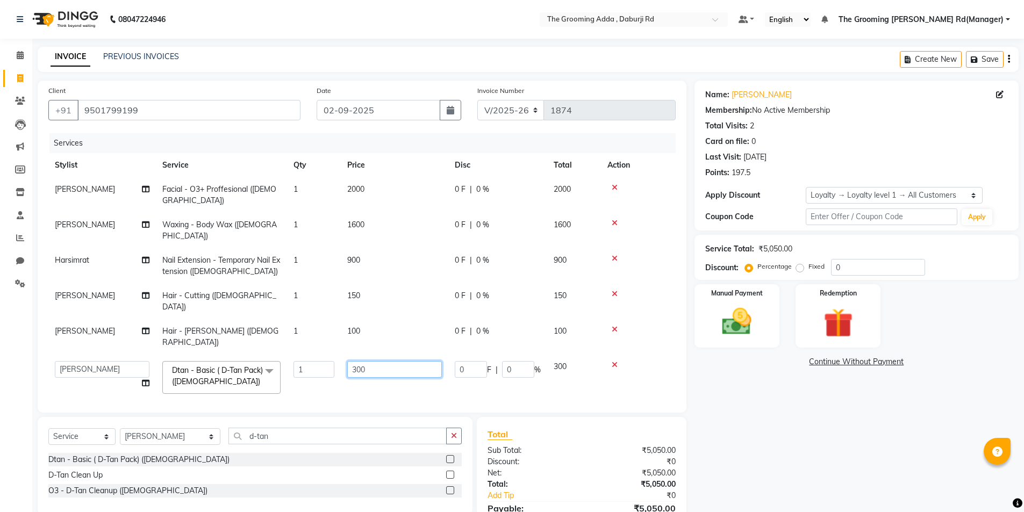
click at [370, 361] on input "300" at bounding box center [394, 369] width 95 height 17
drag, startPoint x: 371, startPoint y: 326, endPoint x: 333, endPoint y: 330, distance: 38.4
click at [333, 355] on tr "[PERSON_NAME] [PERSON_NAME] [PERSON_NAME] [PERSON_NAME] [PERSON_NAME] [PERSON_N…" at bounding box center [361, 378] width 627 height 46
type input "250"
click at [736, 377] on div "Name: [PERSON_NAME] Membership: No Active Membership Total Visits: 2 Card on fi…" at bounding box center [860, 317] width 332 height 472
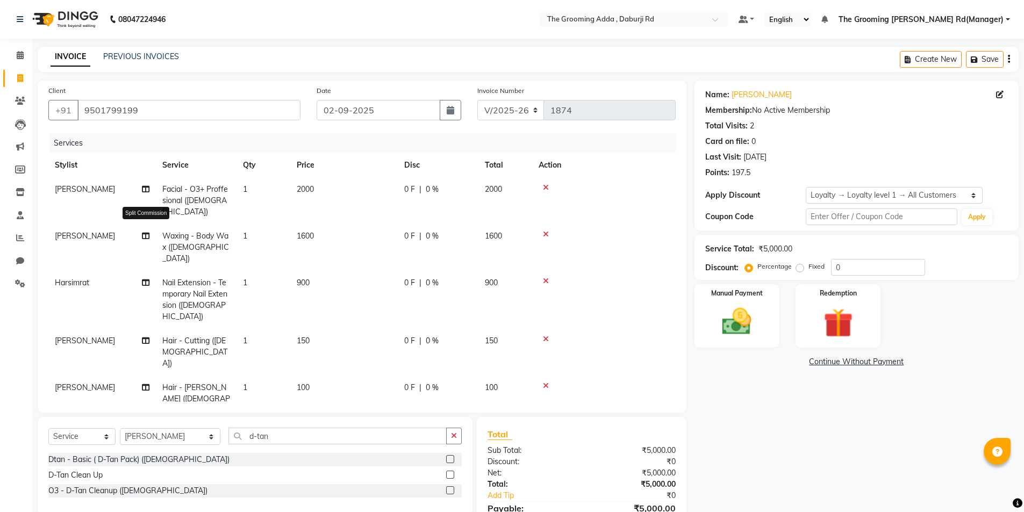
click at [147, 232] on icon at bounding box center [146, 236] width 8 height 8
select select "79349"
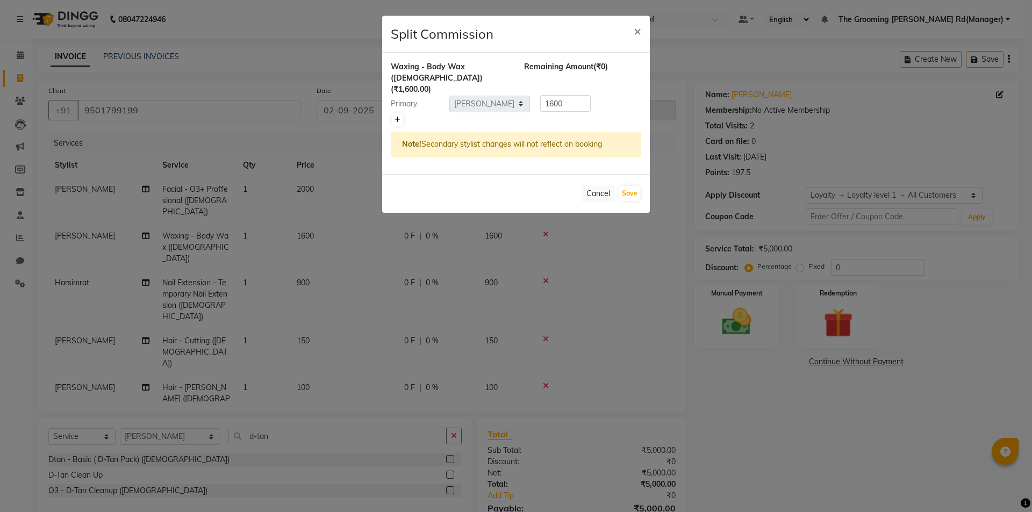
click at [396, 117] on icon at bounding box center [397, 120] width 6 height 6
type input "800"
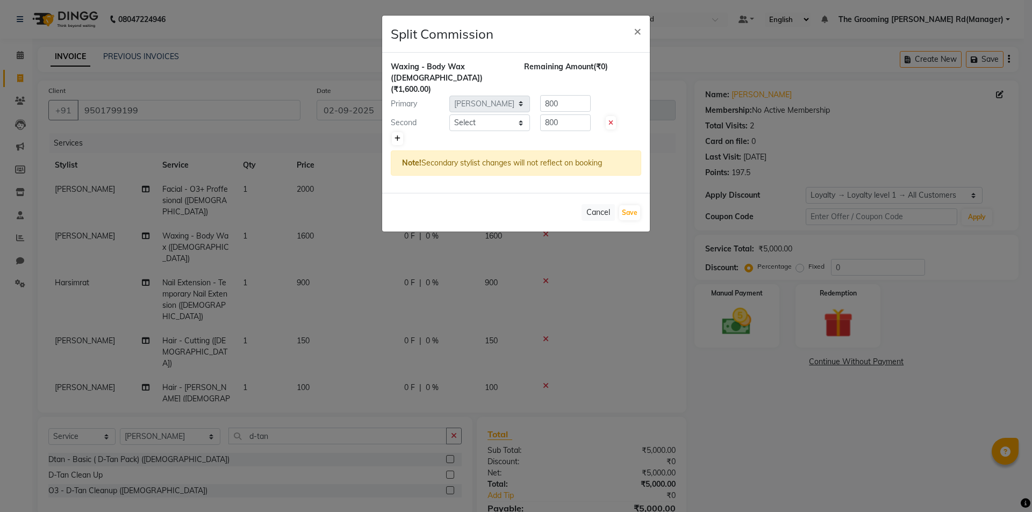
click at [398, 117] on div "Second" at bounding box center [416, 122] width 67 height 11
click at [462, 114] on select "Select [PERSON_NAME] [PERSON_NAME] [PERSON_NAME] [PERSON_NAME] [PERSON_NAME] [P…" at bounding box center [489, 122] width 81 height 17
select select "79350"
click at [449, 114] on select "Select [PERSON_NAME] [PERSON_NAME] [PERSON_NAME] [PERSON_NAME] [PERSON_NAME] [P…" at bounding box center [489, 122] width 81 height 17
click at [628, 205] on button "Save" at bounding box center [629, 212] width 21 height 15
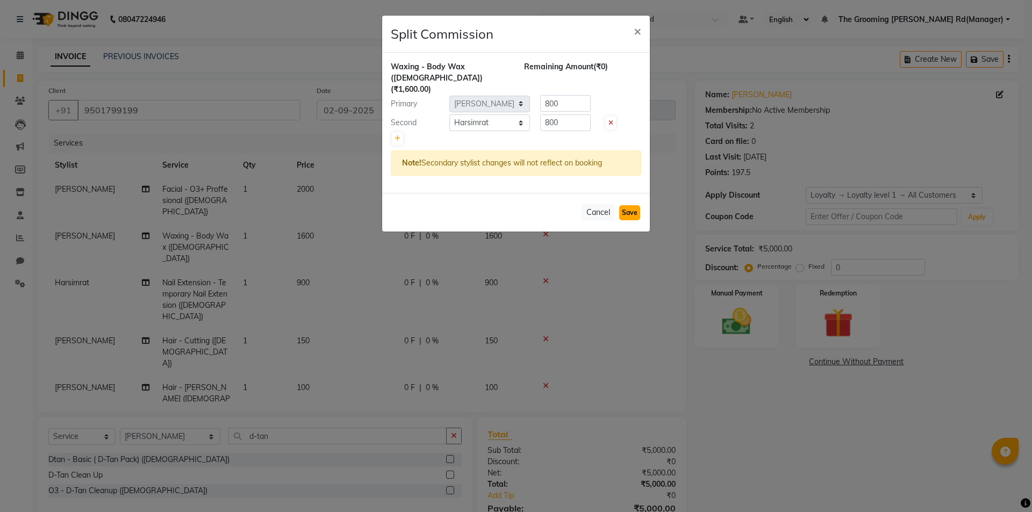
select select "Select"
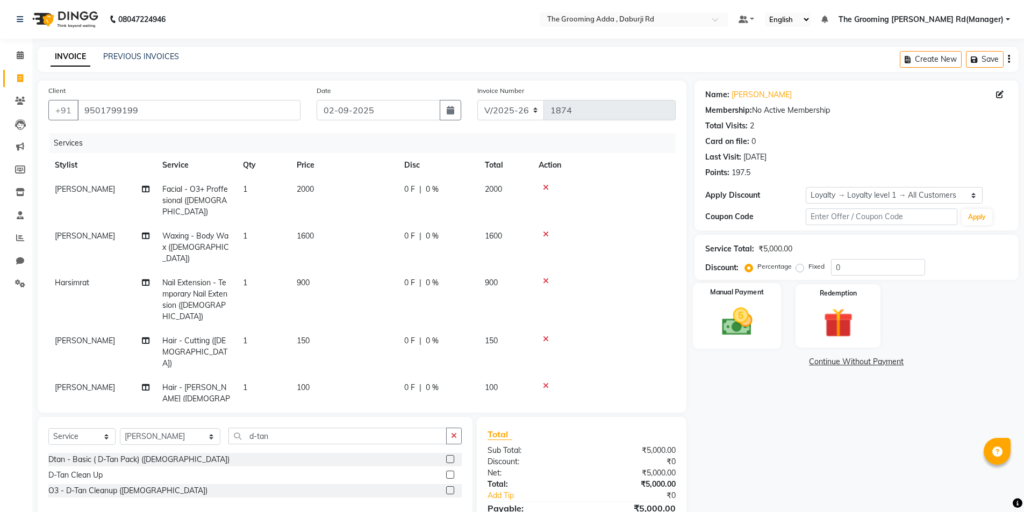
click at [730, 314] on img at bounding box center [736, 321] width 49 height 35
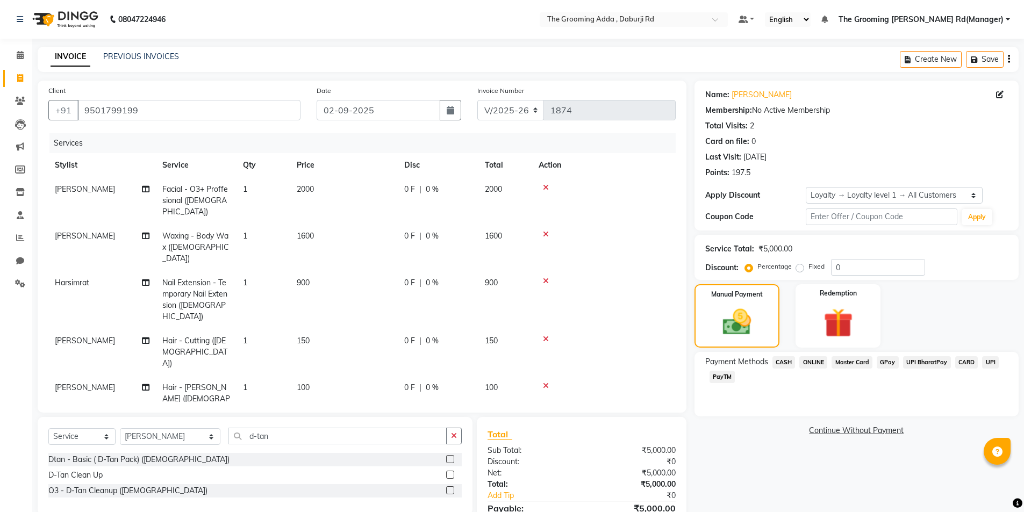
click at [778, 358] on span "CASH" at bounding box center [783, 362] width 23 height 12
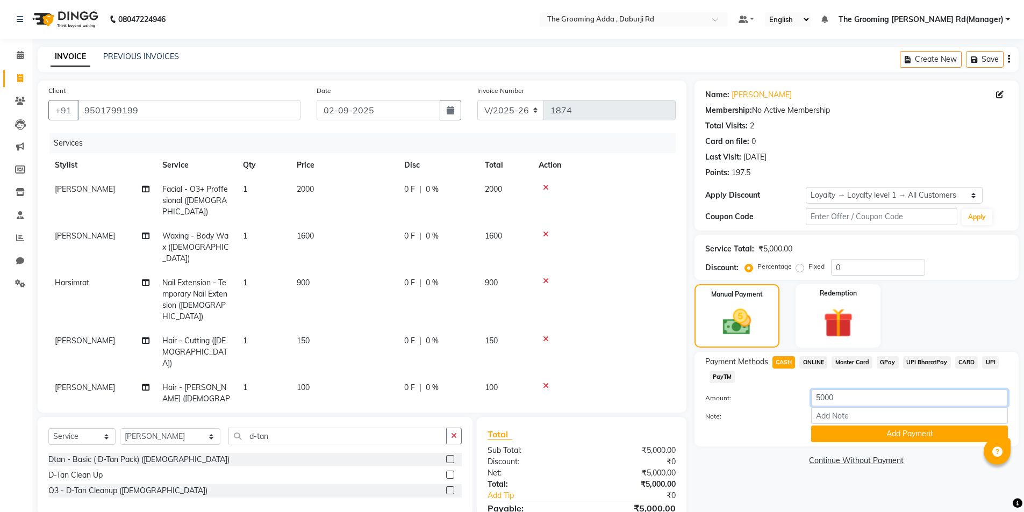
drag, startPoint x: 841, startPoint y: 394, endPoint x: 781, endPoint y: 395, distance: 60.7
click at [781, 395] on div "Amount: 5000" at bounding box center [856, 399] width 319 height 18
type input "1000"
click at [839, 433] on button "Add Payment" at bounding box center [909, 434] width 197 height 17
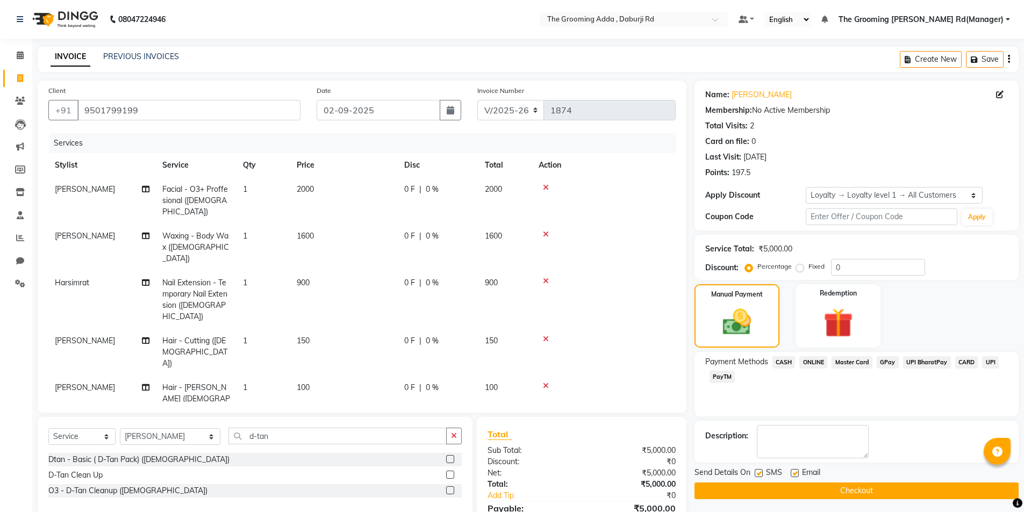
scroll to position [148, 0]
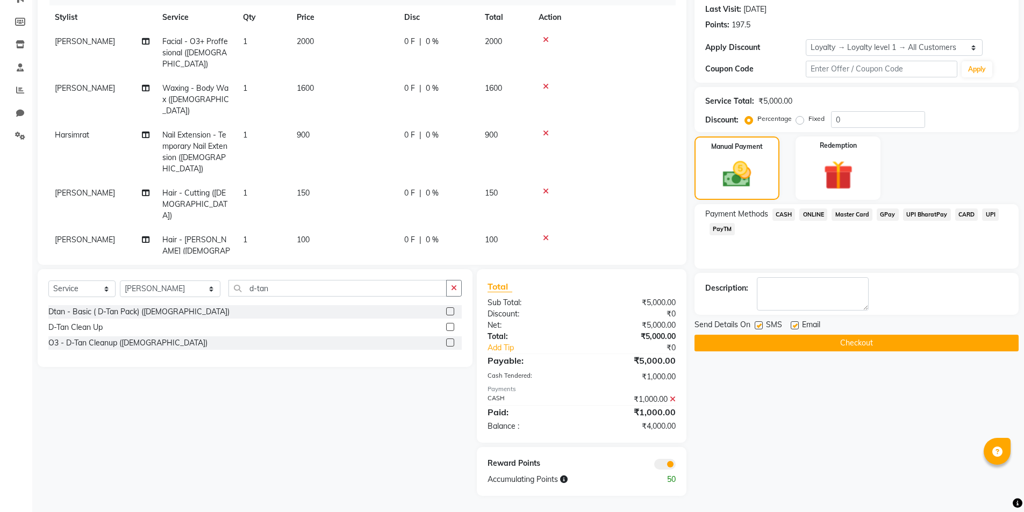
click at [807, 215] on span "ONLINE" at bounding box center [813, 214] width 28 height 12
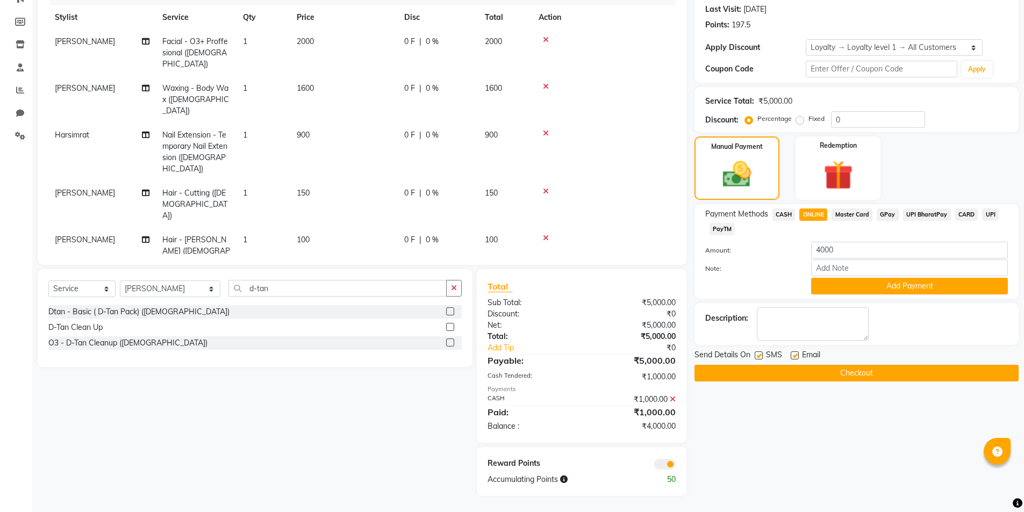
click at [839, 281] on button "Add Payment" at bounding box center [909, 286] width 197 height 17
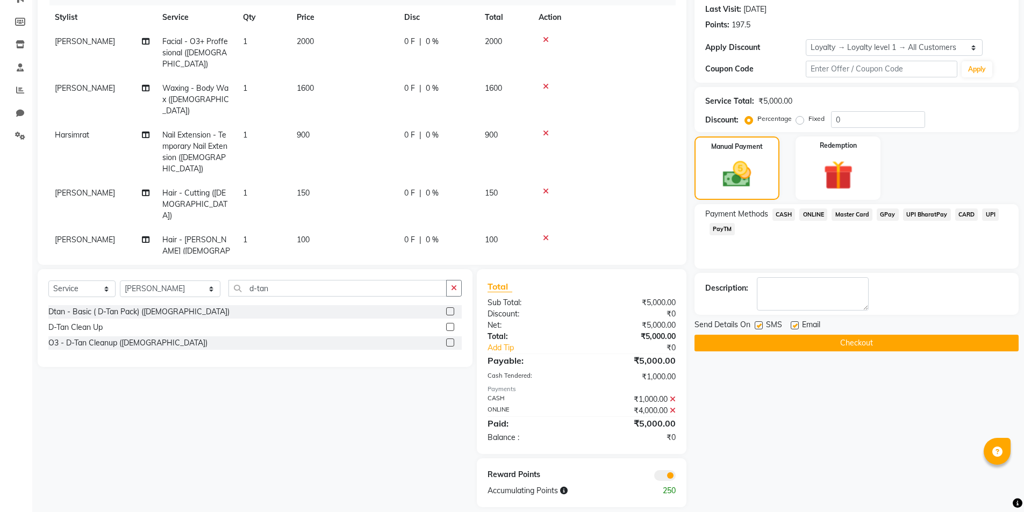
click at [792, 324] on label at bounding box center [794, 325] width 8 height 8
click at [792, 324] on input "checkbox" at bounding box center [793, 325] width 7 height 7
checkbox input "false"
click at [756, 324] on label at bounding box center [758, 325] width 8 height 8
click at [756, 324] on input "checkbox" at bounding box center [757, 325] width 7 height 7
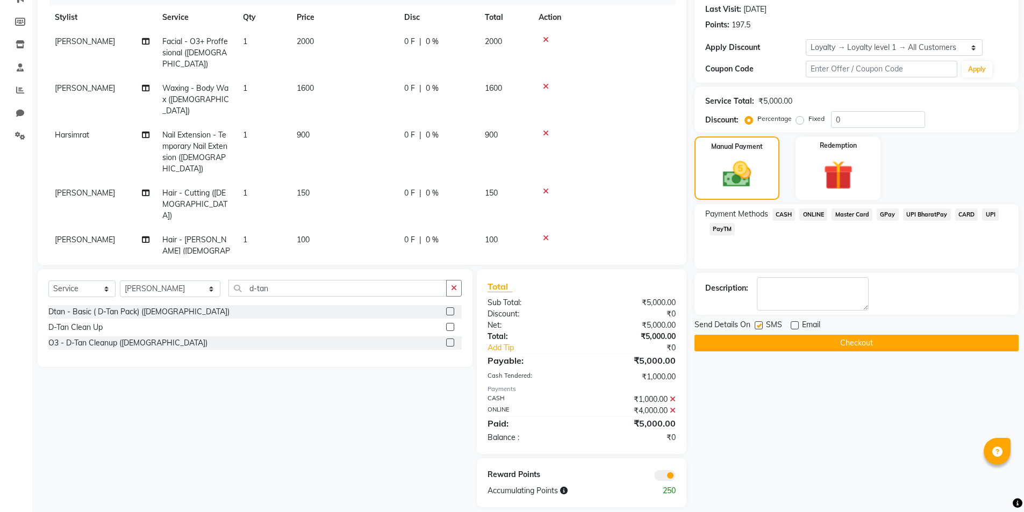
checkbox input "false"
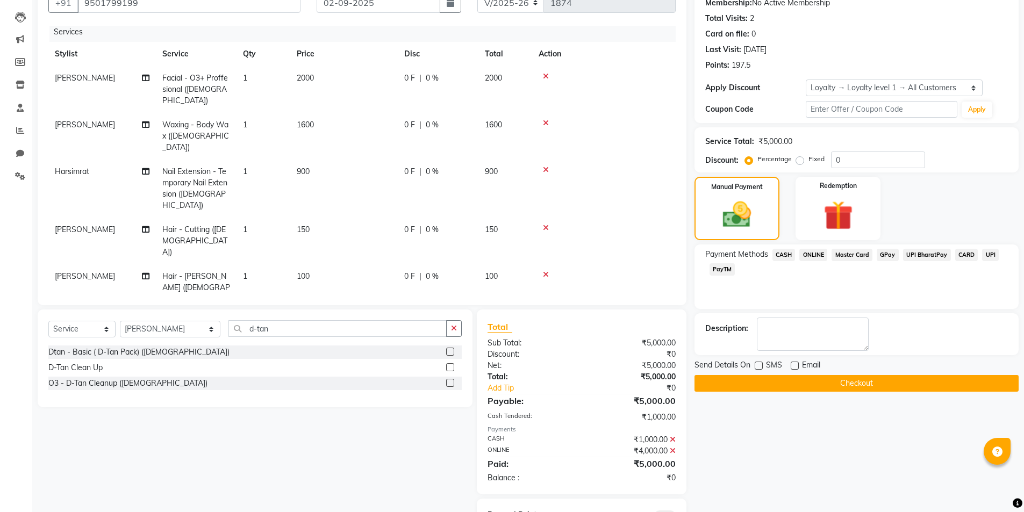
scroll to position [5, 0]
click at [851, 379] on button "Checkout" at bounding box center [856, 383] width 324 height 17
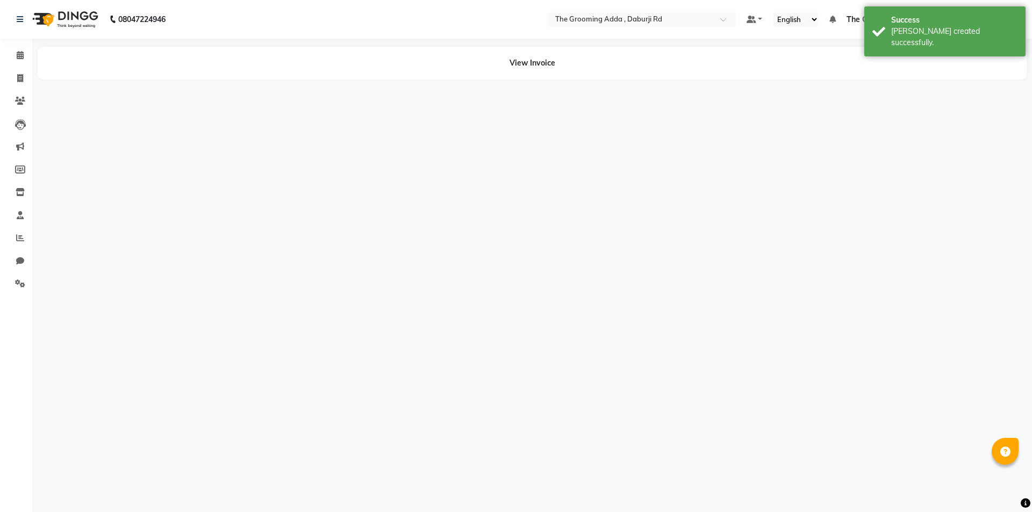
select select "79349"
select select "79350"
select select "79351"
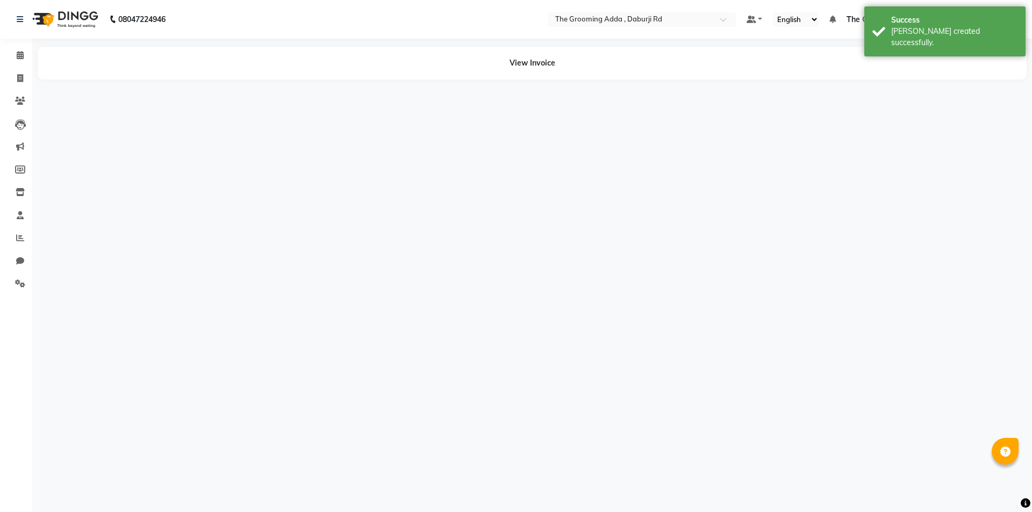
select select "79351"
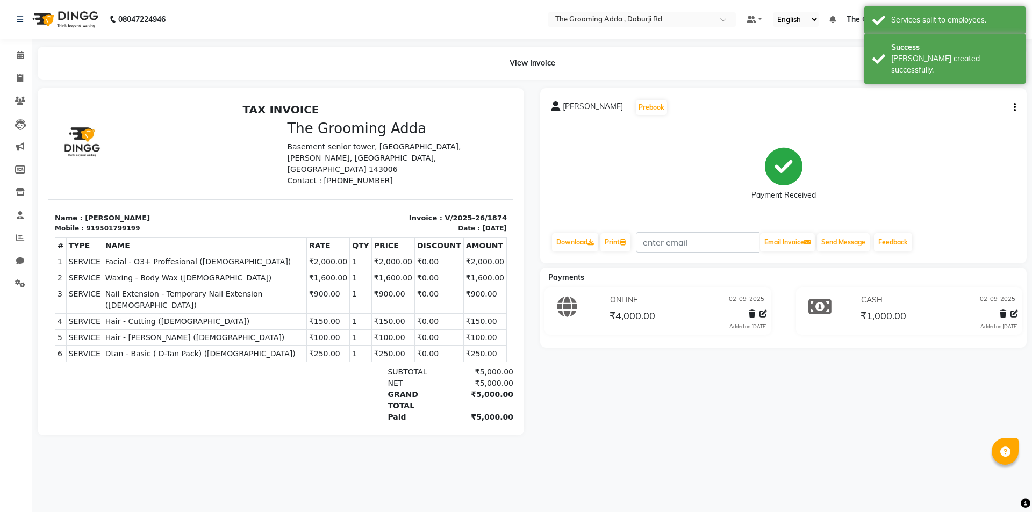
select select "service"
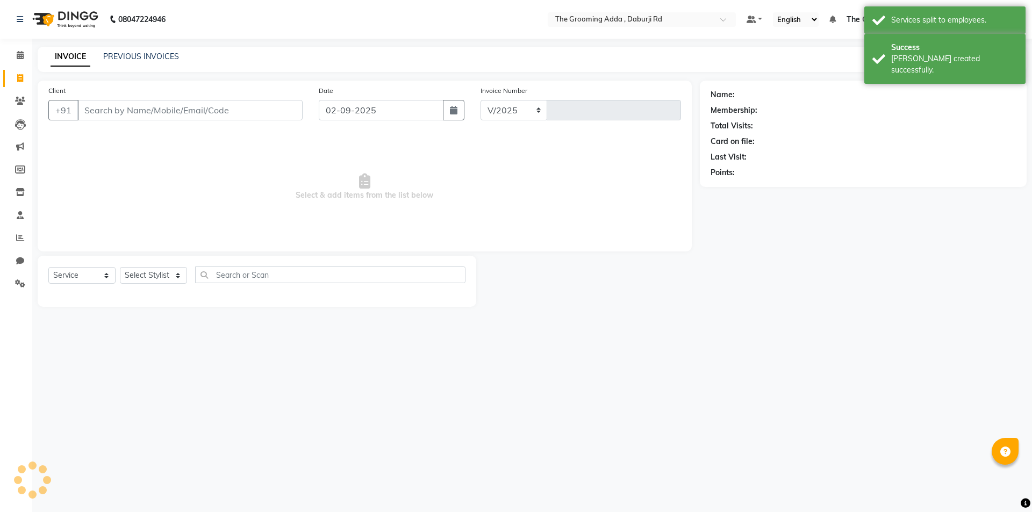
select select "8001"
type input "1875"
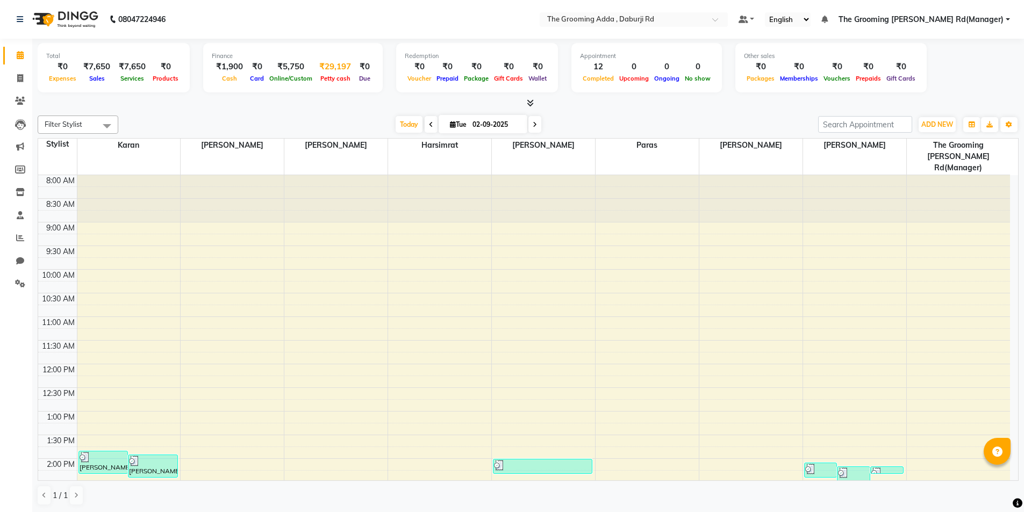
click at [320, 68] on div "₹29,197" at bounding box center [335, 67] width 40 height 12
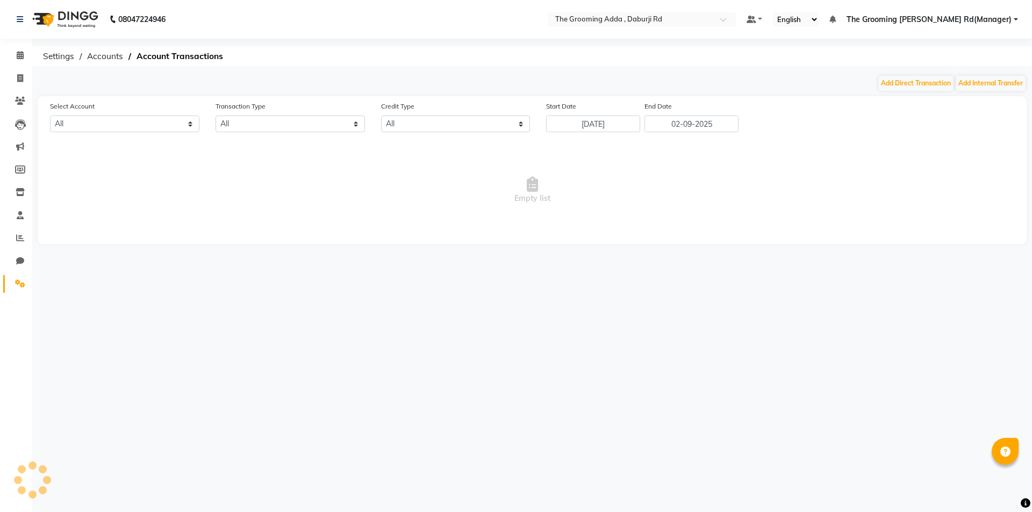
select select "7140"
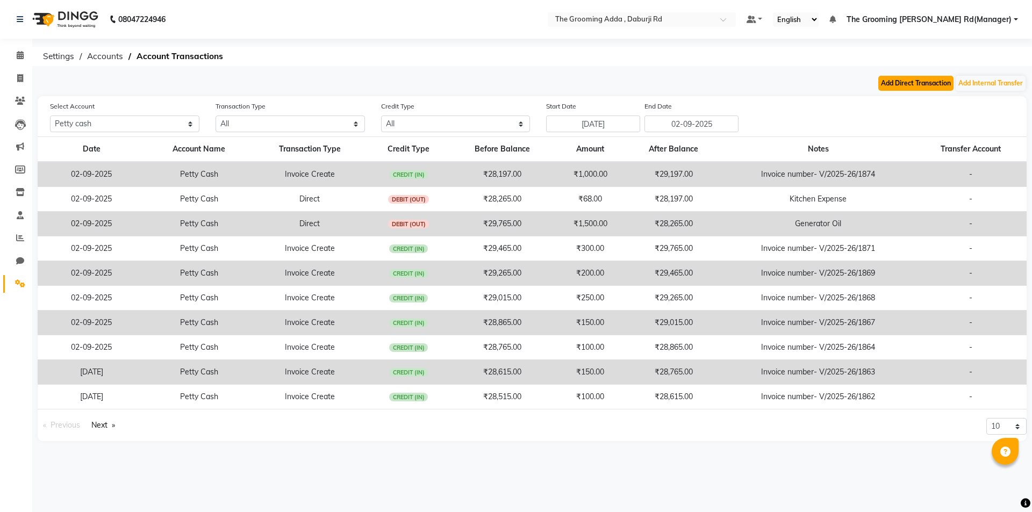
click at [904, 85] on button "Add Direct Transaction" at bounding box center [915, 83] width 75 height 15
select select "direct"
select select "7140"
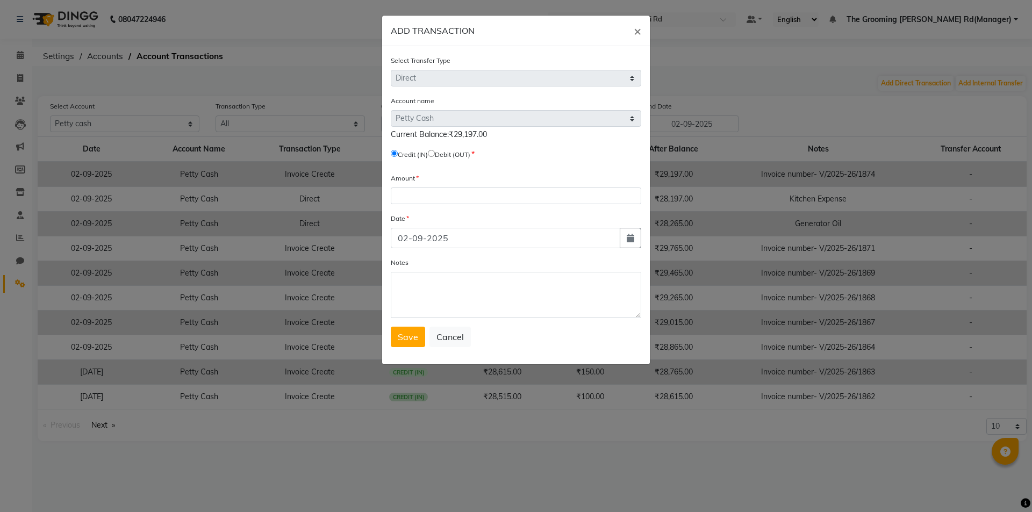
click at [435, 152] on input "radio" at bounding box center [431, 153] width 7 height 7
radio input "true"
click at [431, 197] on input "number" at bounding box center [516, 196] width 250 height 17
type input "10"
click at [397, 295] on textarea "Notes" at bounding box center [516, 295] width 250 height 46
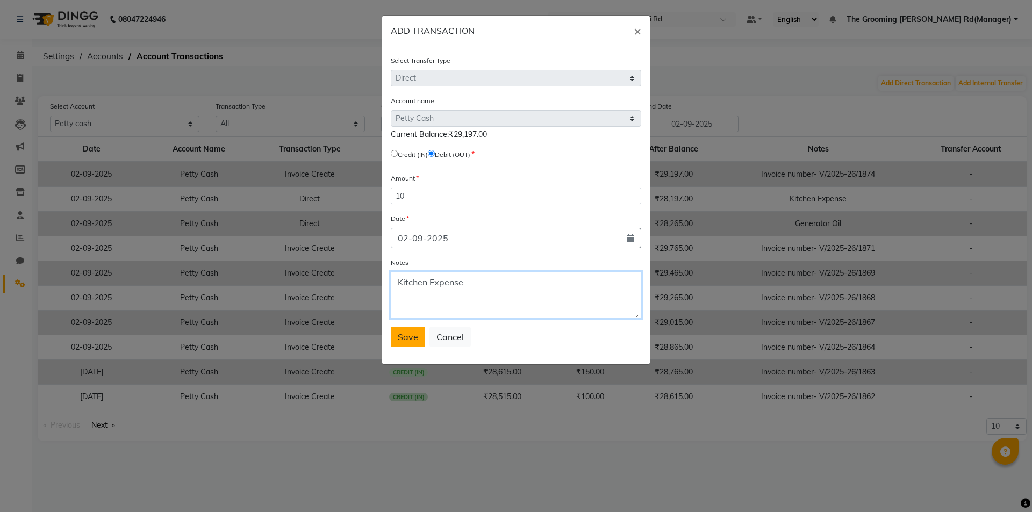
type textarea "Kitchen Expense"
click at [412, 339] on span "Save" at bounding box center [408, 337] width 20 height 11
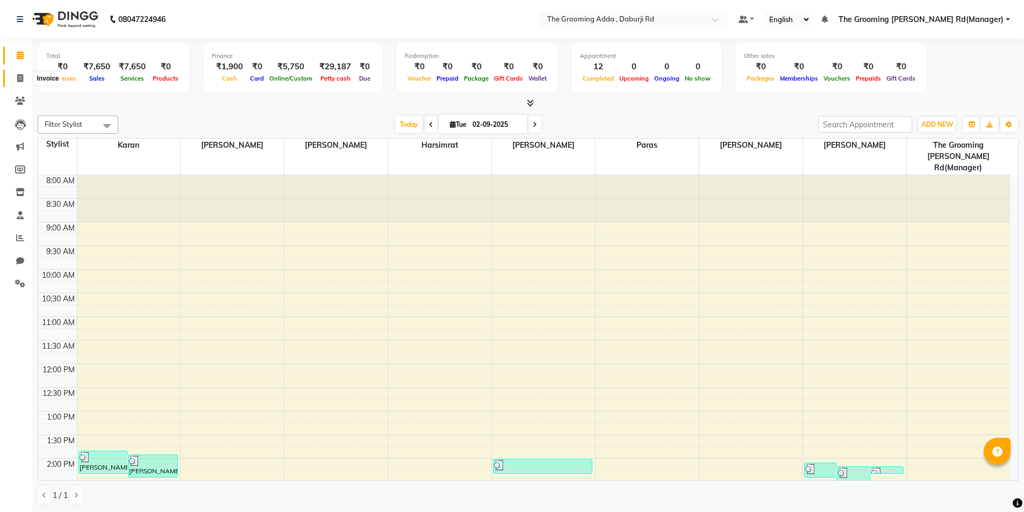
click at [18, 76] on icon at bounding box center [20, 78] width 6 height 8
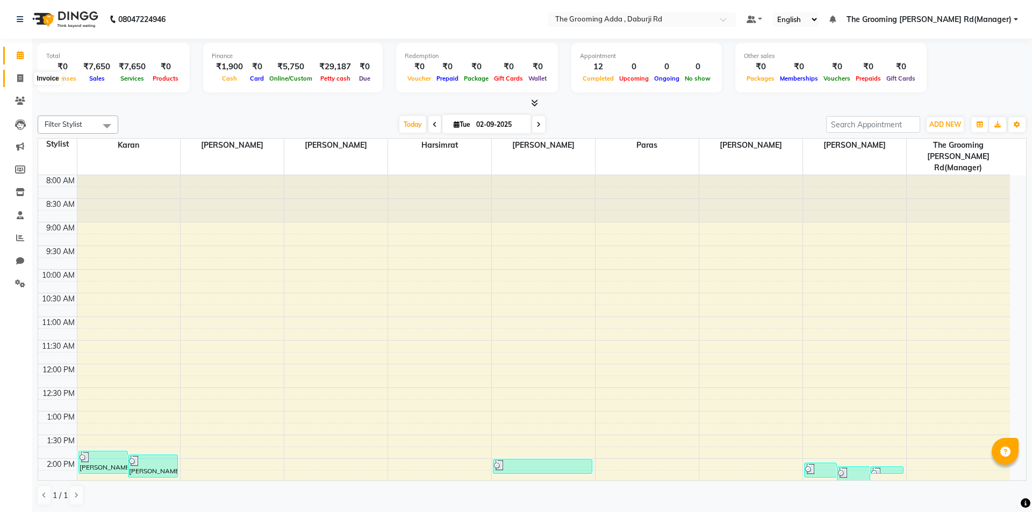
select select "service"
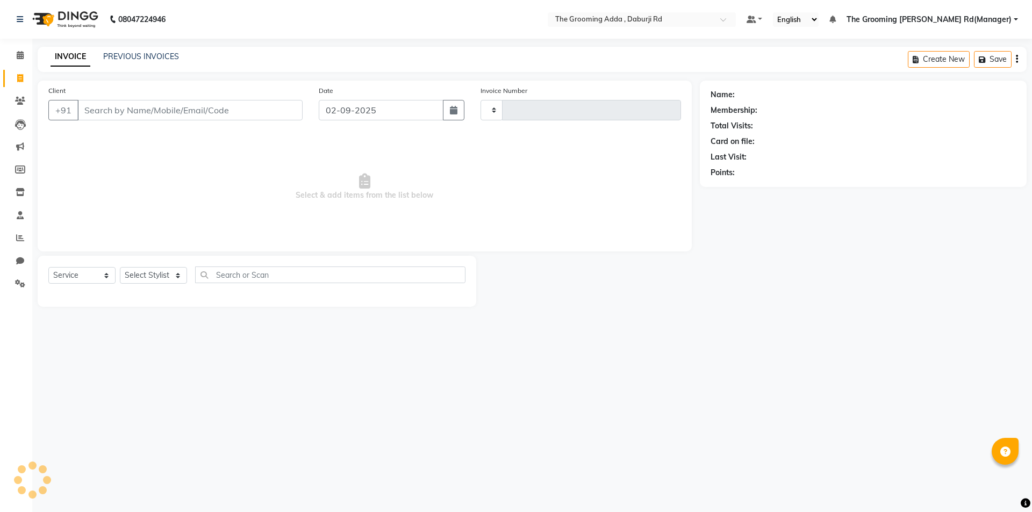
type input "1875"
select select "8001"
click at [103, 109] on input "Client" at bounding box center [189, 110] width 225 height 20
type input "7711900037"
select select "1: Object"
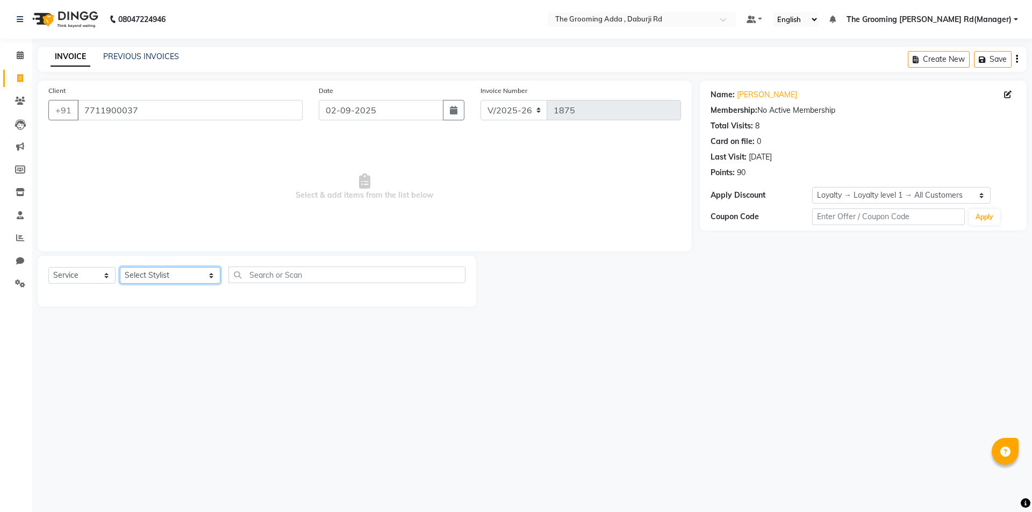
click at [159, 271] on select "Select Stylist [PERSON_NAME] [PERSON_NAME] [PERSON_NAME] [PERSON_NAME] [PERSON_…" at bounding box center [170, 275] width 100 height 17
select select "79355"
click at [120, 267] on select "Select Stylist [PERSON_NAME] [PERSON_NAME] [PERSON_NAME] [PERSON_NAME] [PERSON_…" at bounding box center [170, 275] width 100 height 17
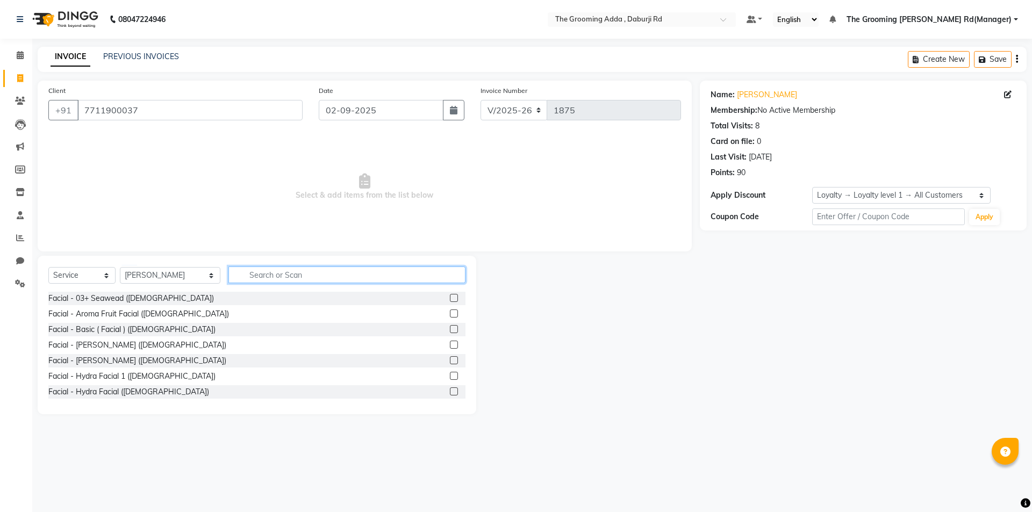
click at [261, 277] on input "text" at bounding box center [346, 275] width 237 height 17
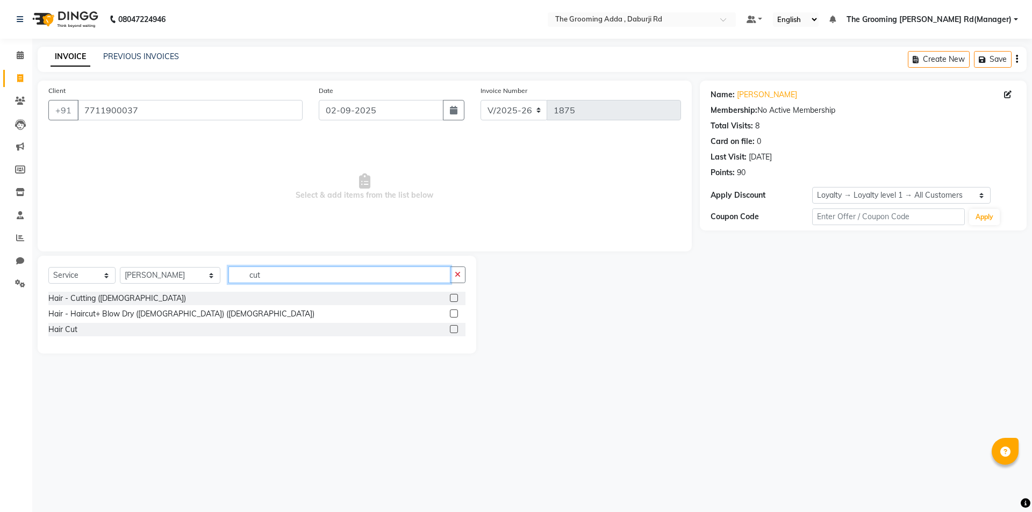
type input "cut"
click at [458, 297] on div at bounding box center [458, 298] width 16 height 13
click at [452, 296] on label at bounding box center [454, 298] width 8 height 8
click at [452, 296] on input "checkbox" at bounding box center [453, 298] width 7 height 7
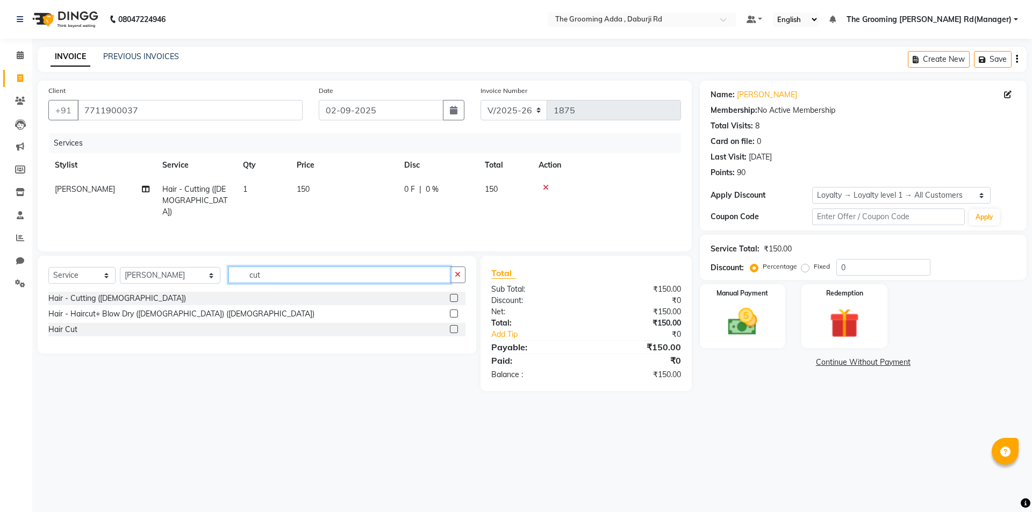
checkbox input "false"
drag, startPoint x: 384, startPoint y: 279, endPoint x: 246, endPoint y: 274, distance: 138.2
click at [246, 274] on input "cut" at bounding box center [339, 275] width 222 height 17
type input "beard"
click at [452, 314] on label at bounding box center [454, 314] width 8 height 8
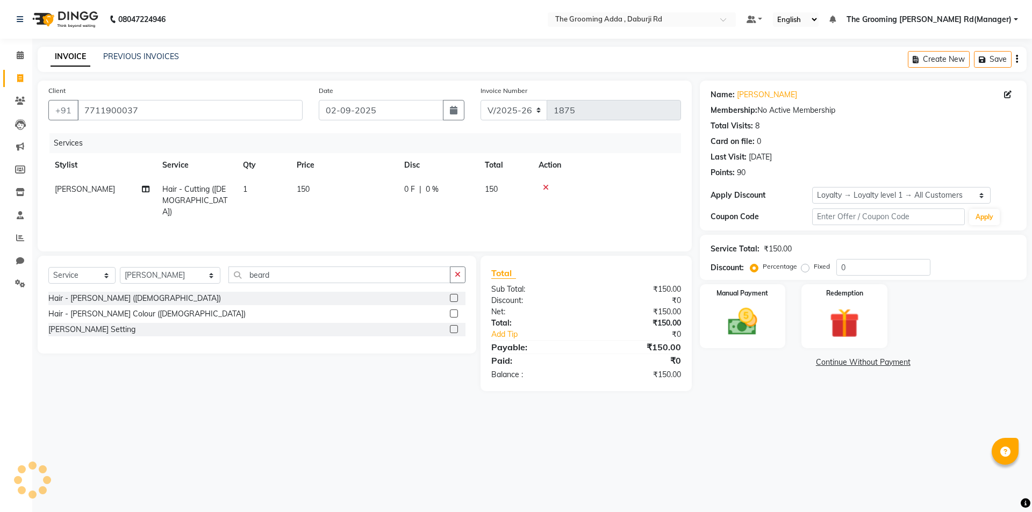
click at [452, 314] on input "checkbox" at bounding box center [453, 314] width 7 height 7
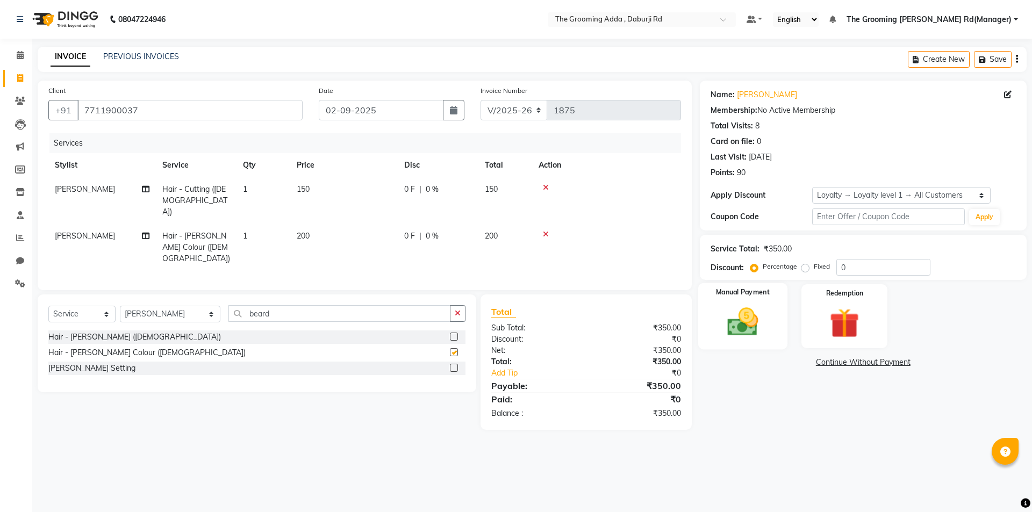
checkbox input "false"
click at [762, 330] on img at bounding box center [742, 321] width 50 height 35
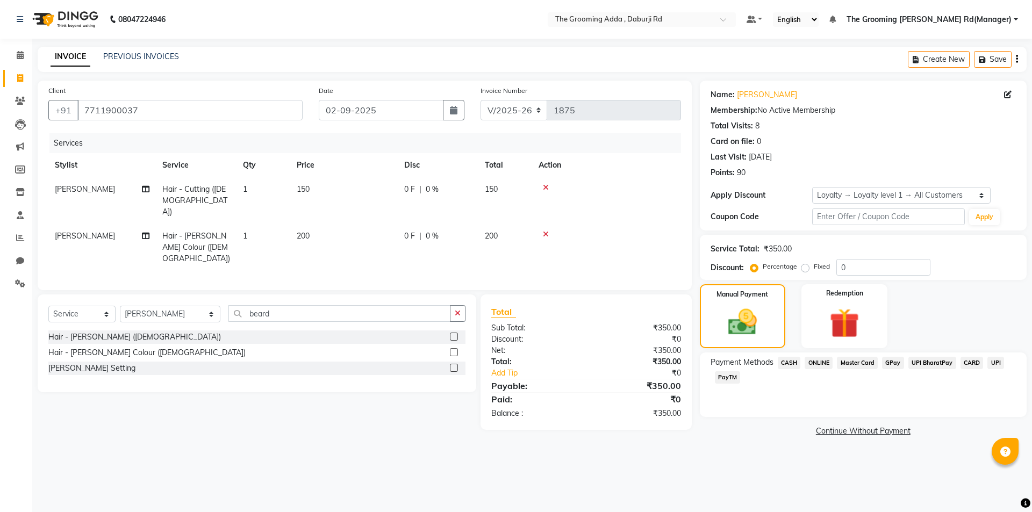
drag, startPoint x: 814, startPoint y: 359, endPoint x: 817, endPoint y: 371, distance: 12.3
click at [815, 359] on span "ONLINE" at bounding box center [818, 363] width 28 height 12
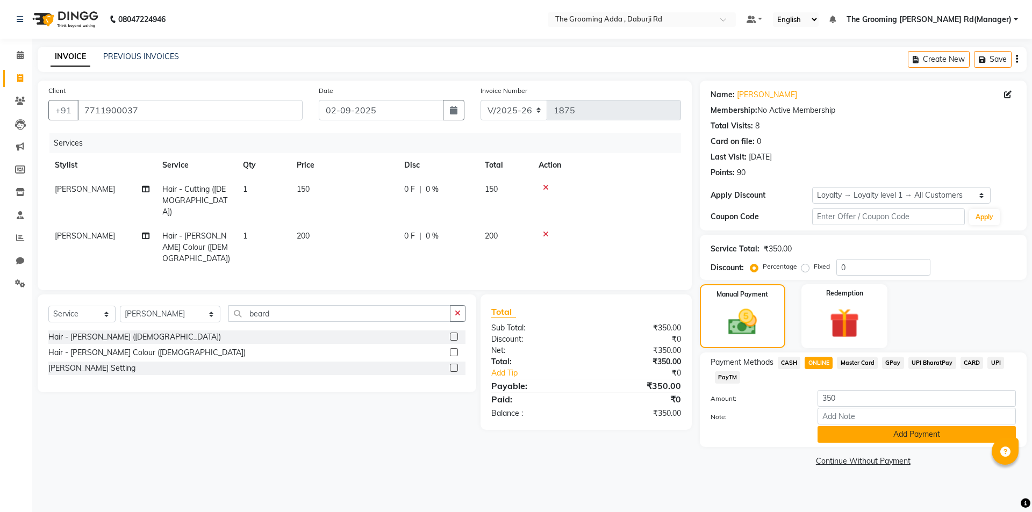
click at [839, 429] on button "Add Payment" at bounding box center [916, 434] width 198 height 17
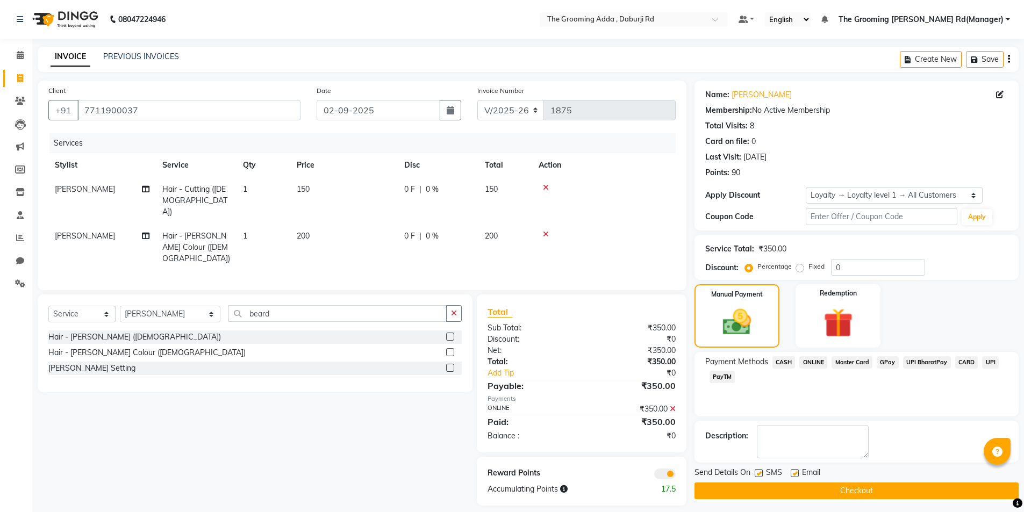
click at [794, 475] on label at bounding box center [794, 473] width 8 height 8
click at [794, 475] on input "checkbox" at bounding box center [793, 473] width 7 height 7
checkbox input "false"
click at [787, 489] on button "Checkout" at bounding box center [856, 491] width 324 height 17
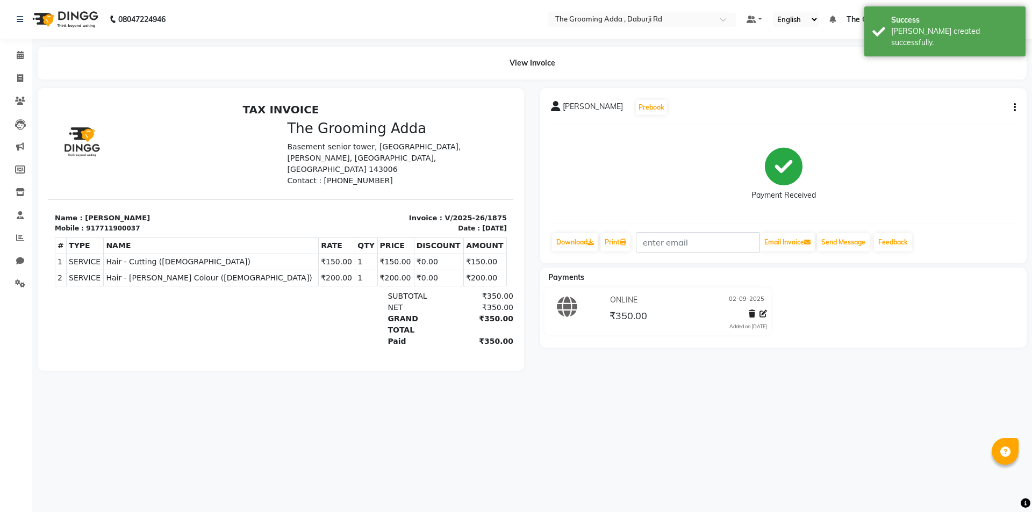
select select "service"
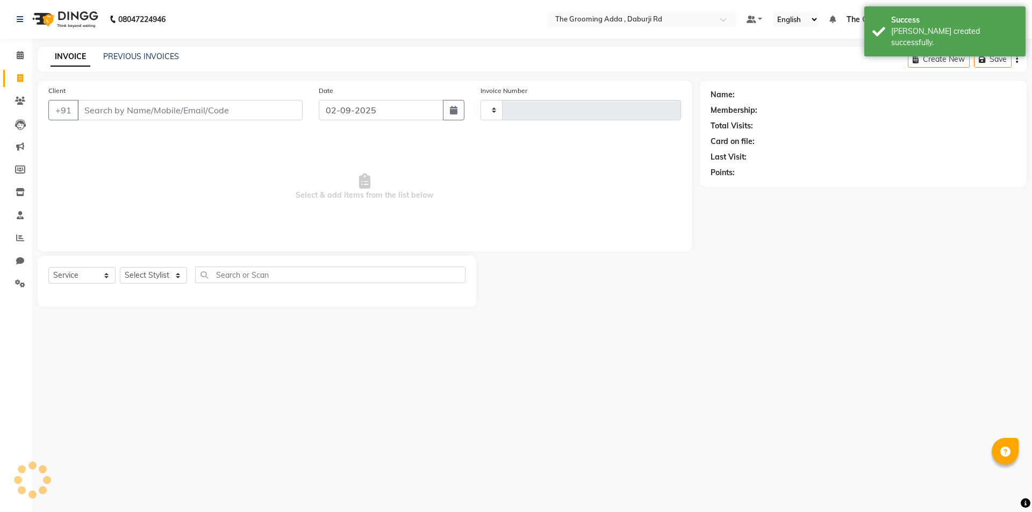
type input "1876"
select select "8001"
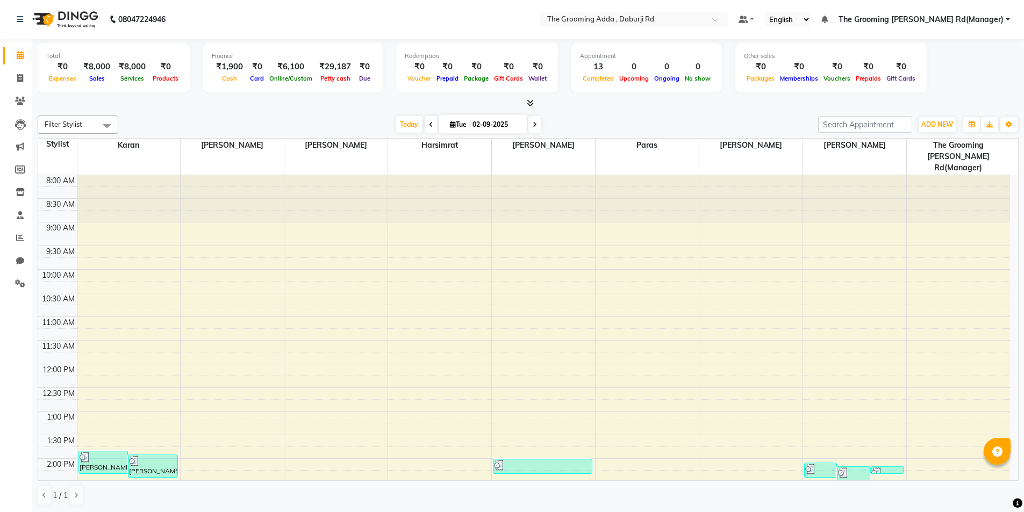
click at [940, 23] on span "The Grooming [PERSON_NAME] Rd(Manager)" at bounding box center [920, 19] width 165 height 11
click at [947, 76] on link "Sign out" at bounding box center [954, 74] width 98 height 17
